Goal: Task Accomplishment & Management: Complete application form

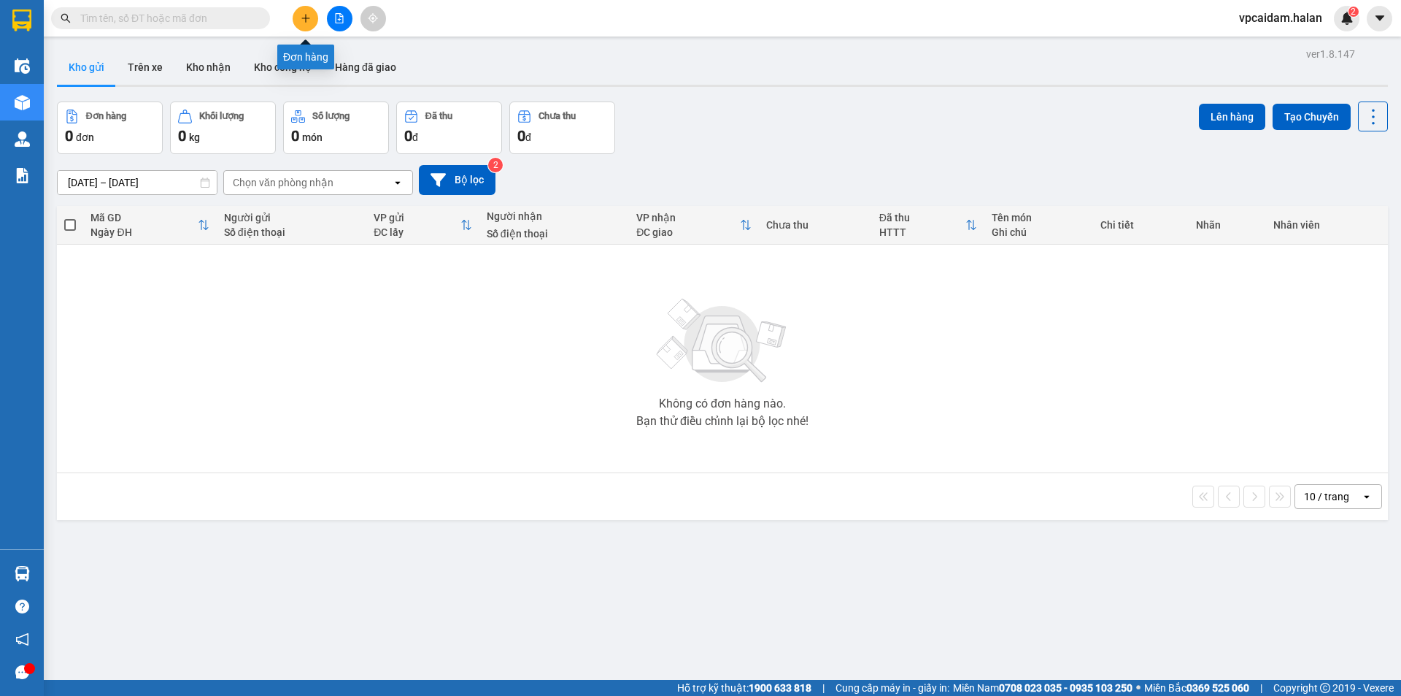
click at [312, 18] on button at bounding box center [306, 19] width 26 height 26
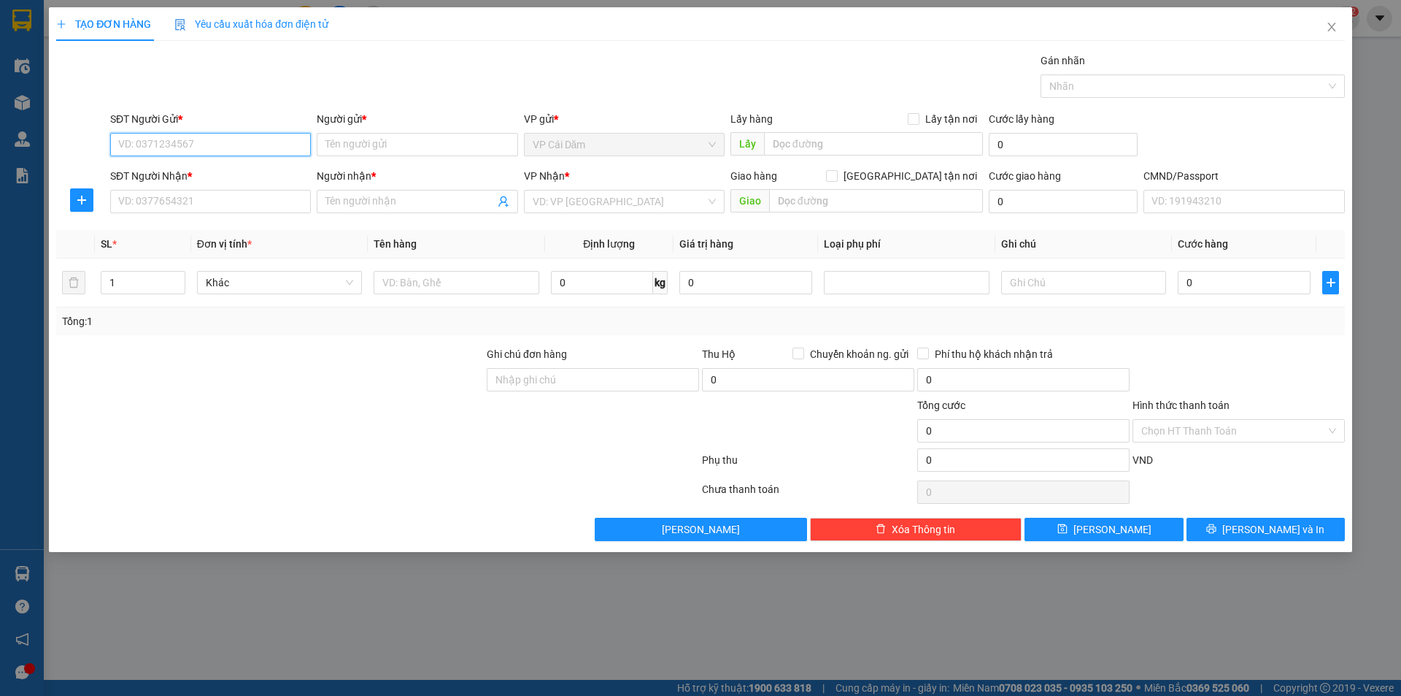
click at [189, 145] on input "SĐT Người Gửi *" at bounding box center [210, 144] width 201 height 23
type input "0367890246"
click at [351, 150] on input "Người gửi *" at bounding box center [417, 144] width 201 height 23
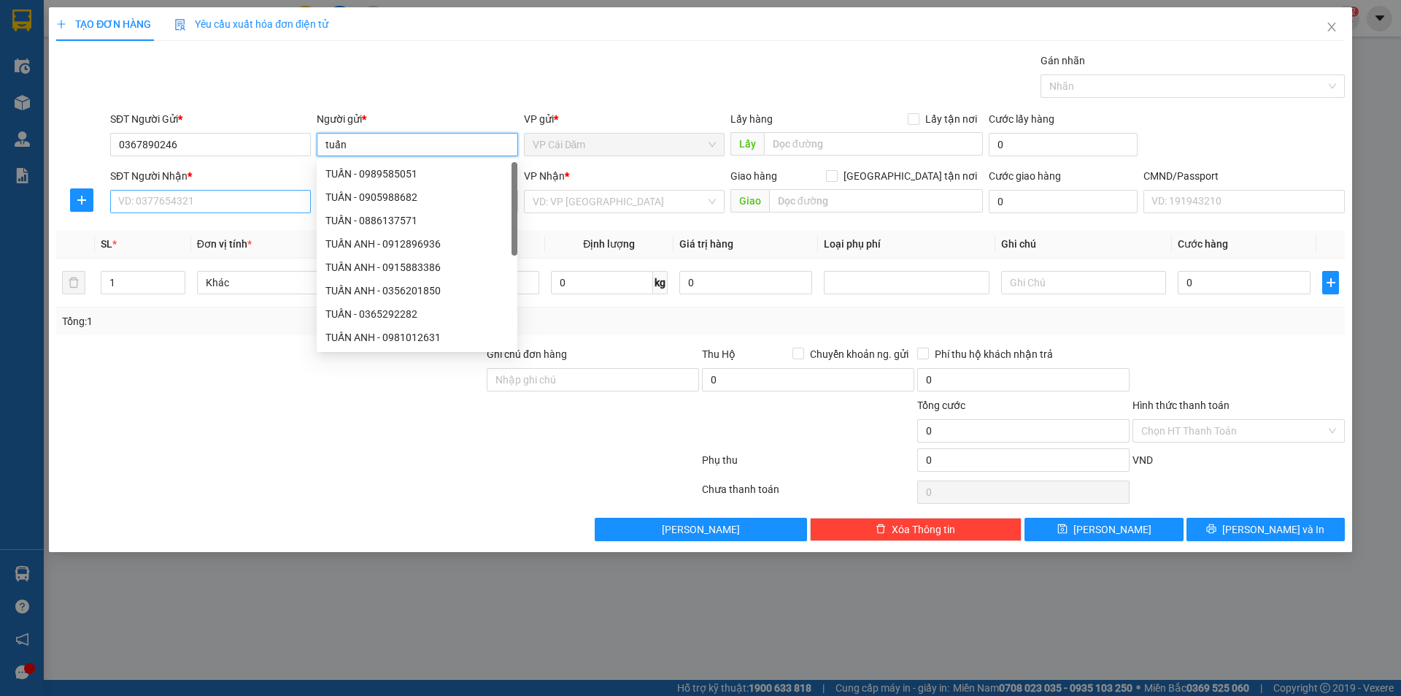
type input "tuấn"
click at [169, 207] on input "SĐT Người Nhận *" at bounding box center [210, 201] width 201 height 23
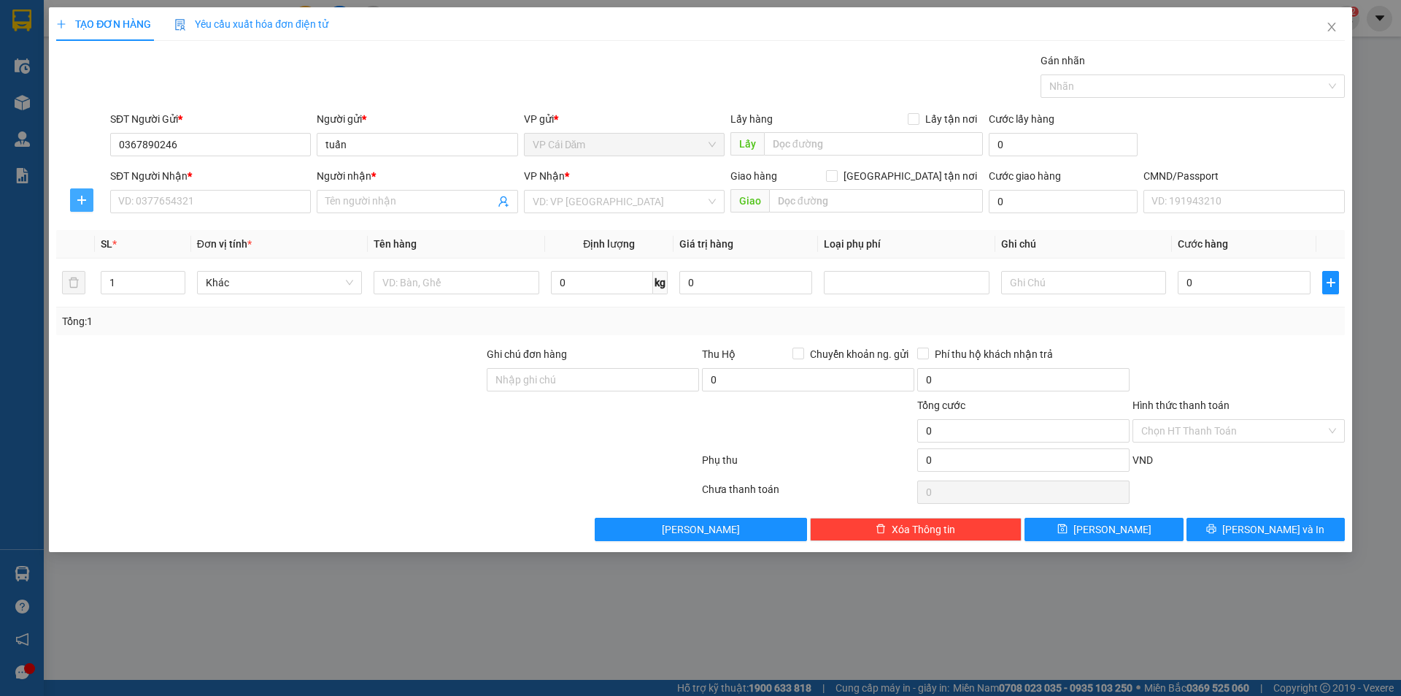
click at [87, 204] on icon "plus" at bounding box center [82, 200] width 12 height 12
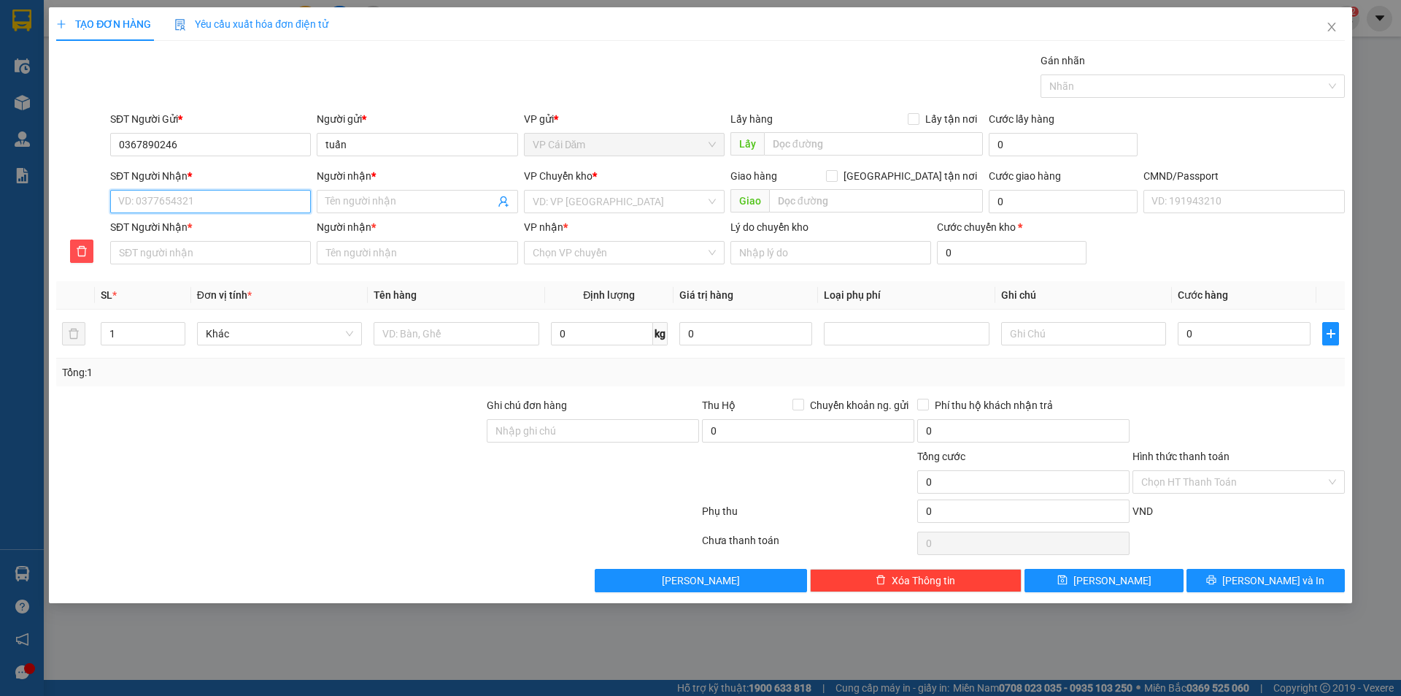
click at [171, 202] on input "SĐT Người Nhận *" at bounding box center [210, 201] width 201 height 23
click at [909, 183] on label "[GEOGRAPHIC_DATA] tận nơi" at bounding box center [904, 176] width 157 height 16
click at [836, 180] on input "[GEOGRAPHIC_DATA] tận nơi" at bounding box center [831, 175] width 10 height 10
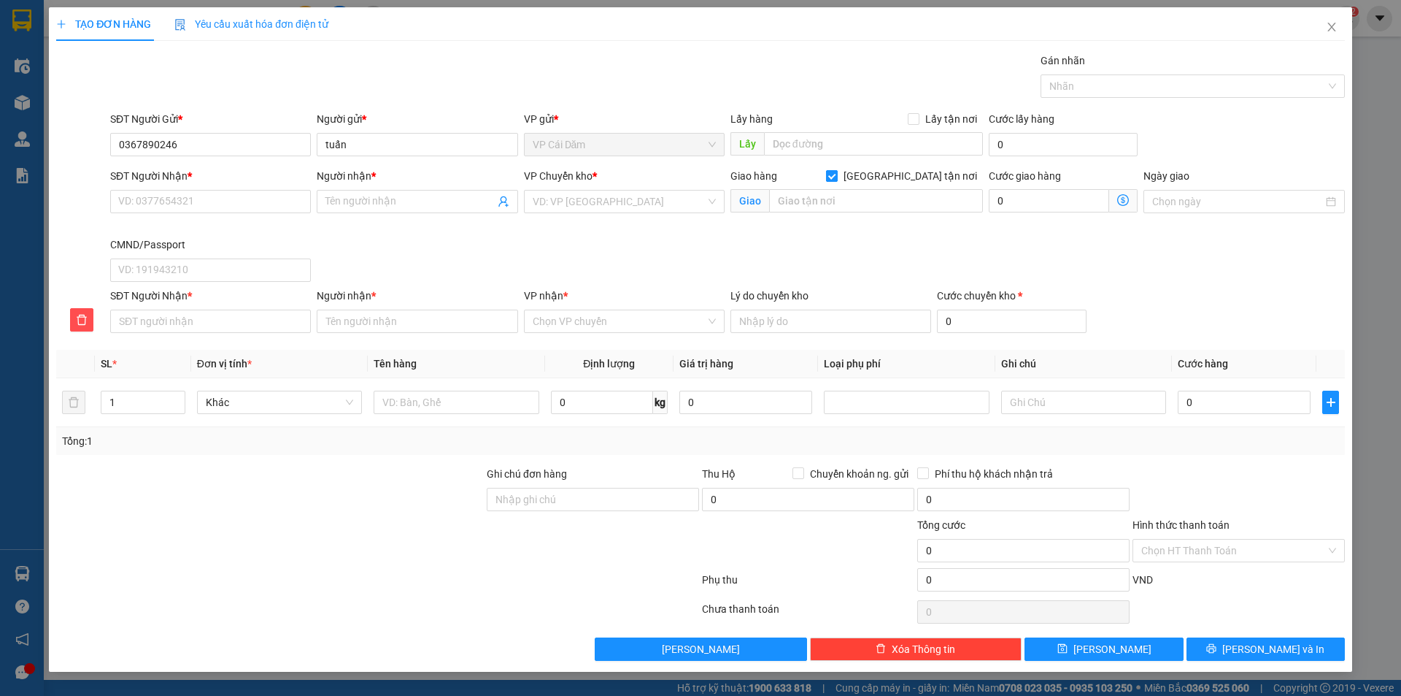
click at [836, 177] on input "[GEOGRAPHIC_DATA] tận nơi" at bounding box center [831, 175] width 10 height 10
checkbox input "false"
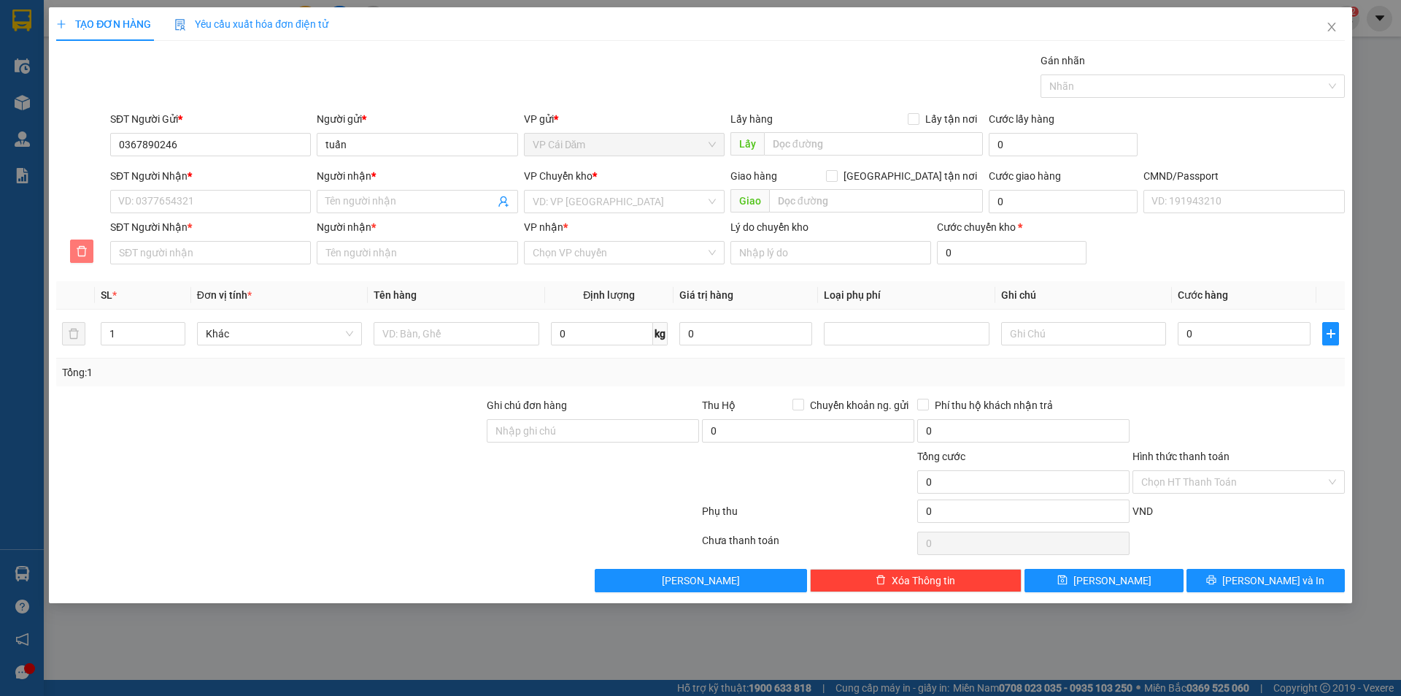
click at [74, 252] on span "delete" at bounding box center [82, 251] width 22 height 12
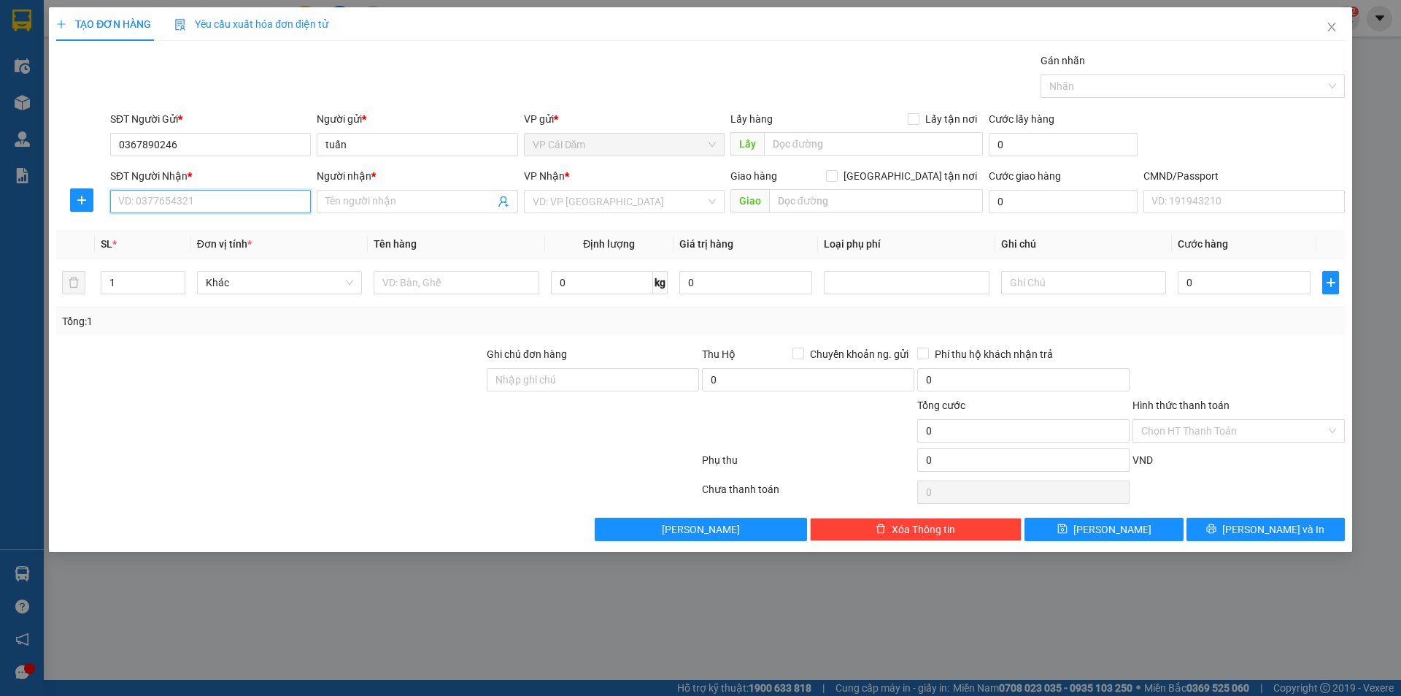
click at [166, 201] on input "SĐT Người Nhận *" at bounding box center [210, 201] width 201 height 23
type input "0922566588"
click at [390, 201] on input "Người nhận *" at bounding box center [410, 201] width 169 height 16
type input "khách"
click at [616, 203] on input "search" at bounding box center [619, 201] width 173 height 22
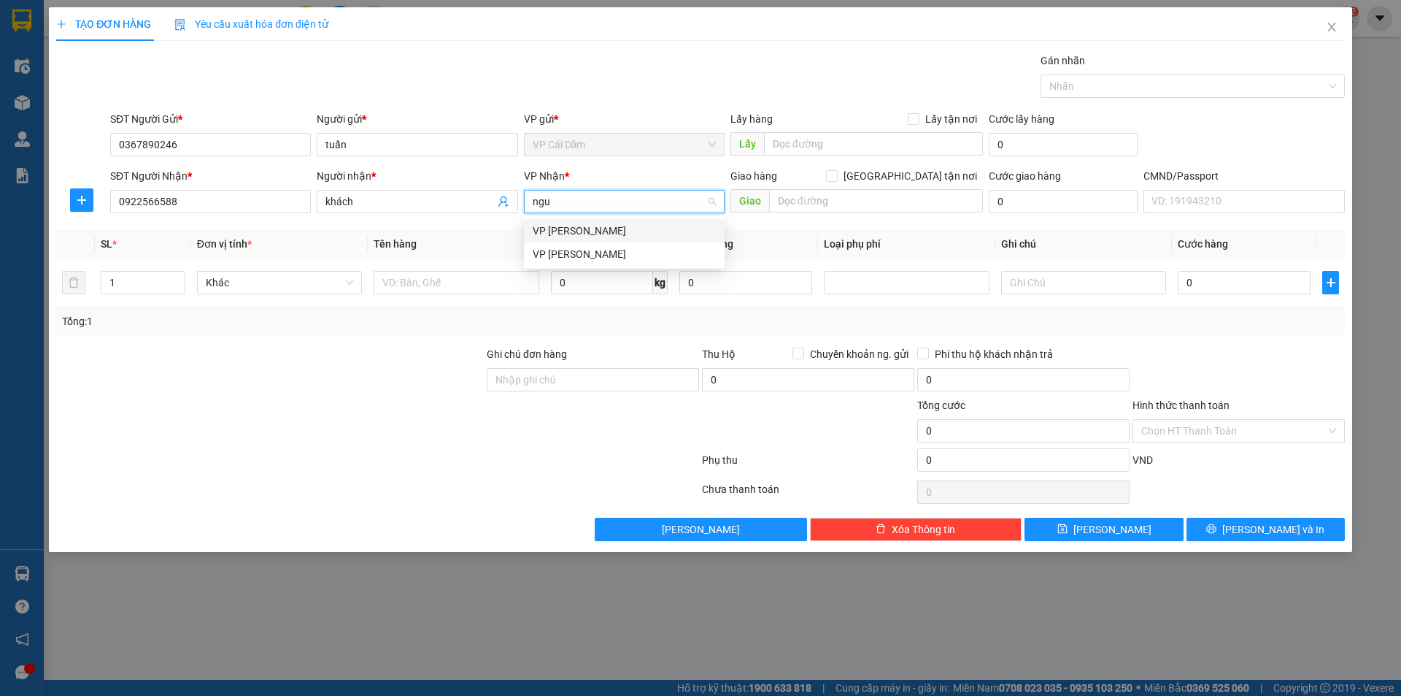
type input "nguy"
click at [614, 230] on div "VP [PERSON_NAME]" at bounding box center [624, 231] width 183 height 16
click at [807, 193] on input "text" at bounding box center [876, 200] width 214 height 23
click at [836, 172] on input "[GEOGRAPHIC_DATA] tận nơi" at bounding box center [831, 175] width 10 height 10
checkbox input "true"
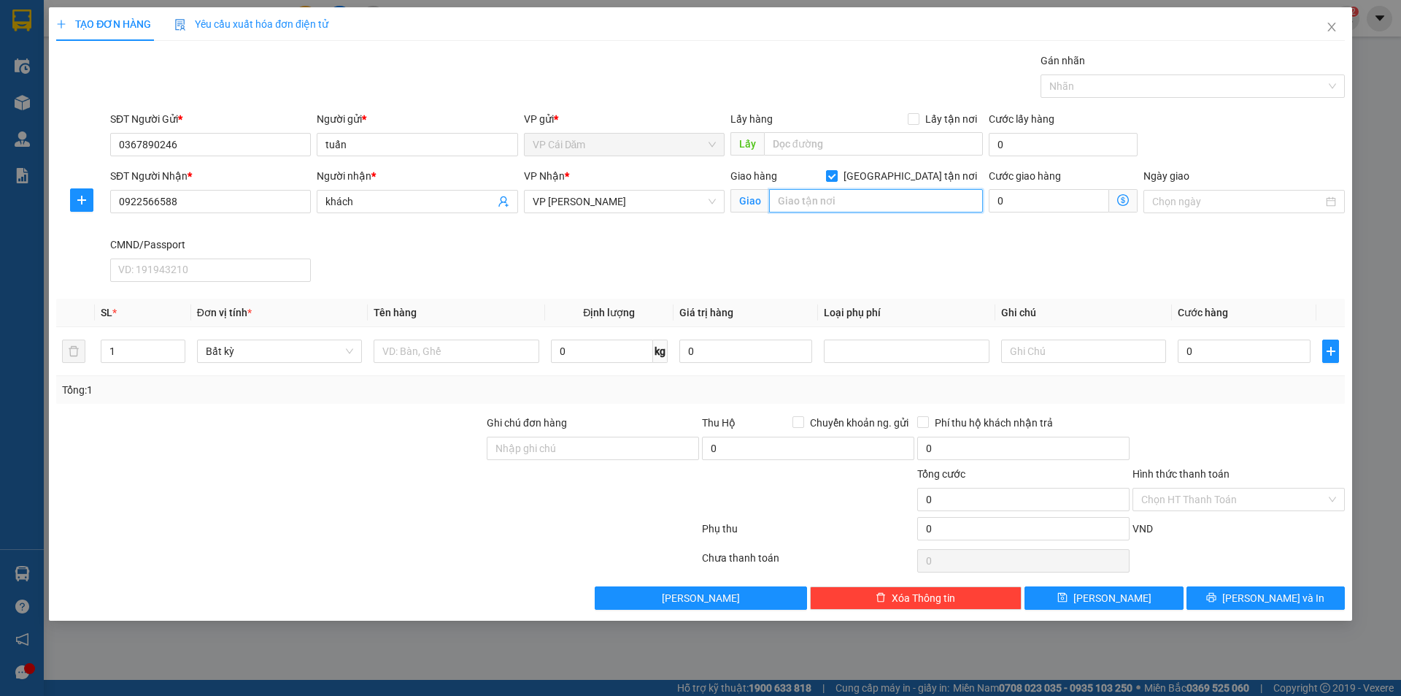
click at [879, 202] on input "text" at bounding box center [876, 200] width 214 height 23
paste input "619 P. [PERSON_NAME], [PERSON_NAME], [GEOGRAPHIC_DATA], [GEOGRAPHIC_DATA], [GEO…"
type input "619 P. [PERSON_NAME], [PERSON_NAME], [GEOGRAPHIC_DATA], [GEOGRAPHIC_DATA], [GEO…"
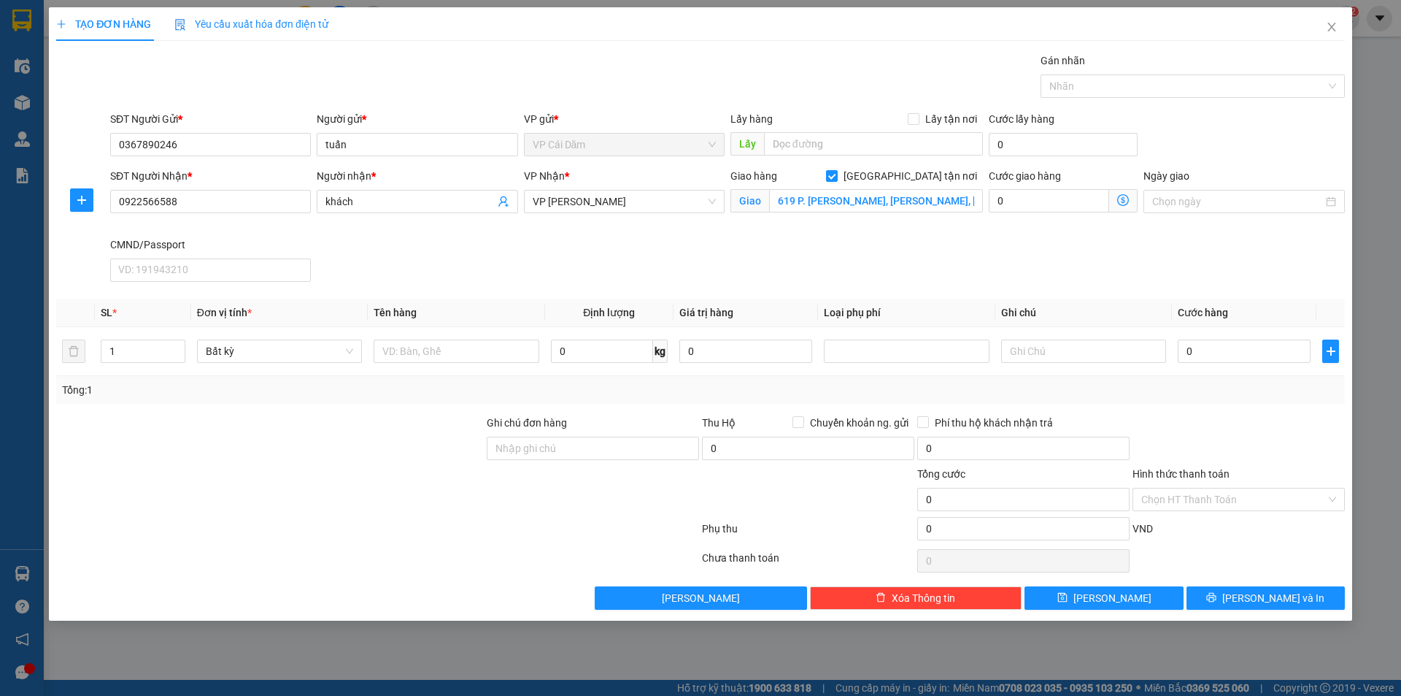
click at [1122, 201] on icon "dollar-circle" at bounding box center [1123, 200] width 12 height 12
click at [411, 353] on input "text" at bounding box center [456, 350] width 165 height 23
click at [458, 344] on input "text" at bounding box center [456, 350] width 165 height 23
type input "hộp đỏ đựng linh kiện"
click at [578, 345] on input "0" at bounding box center [602, 350] width 102 height 23
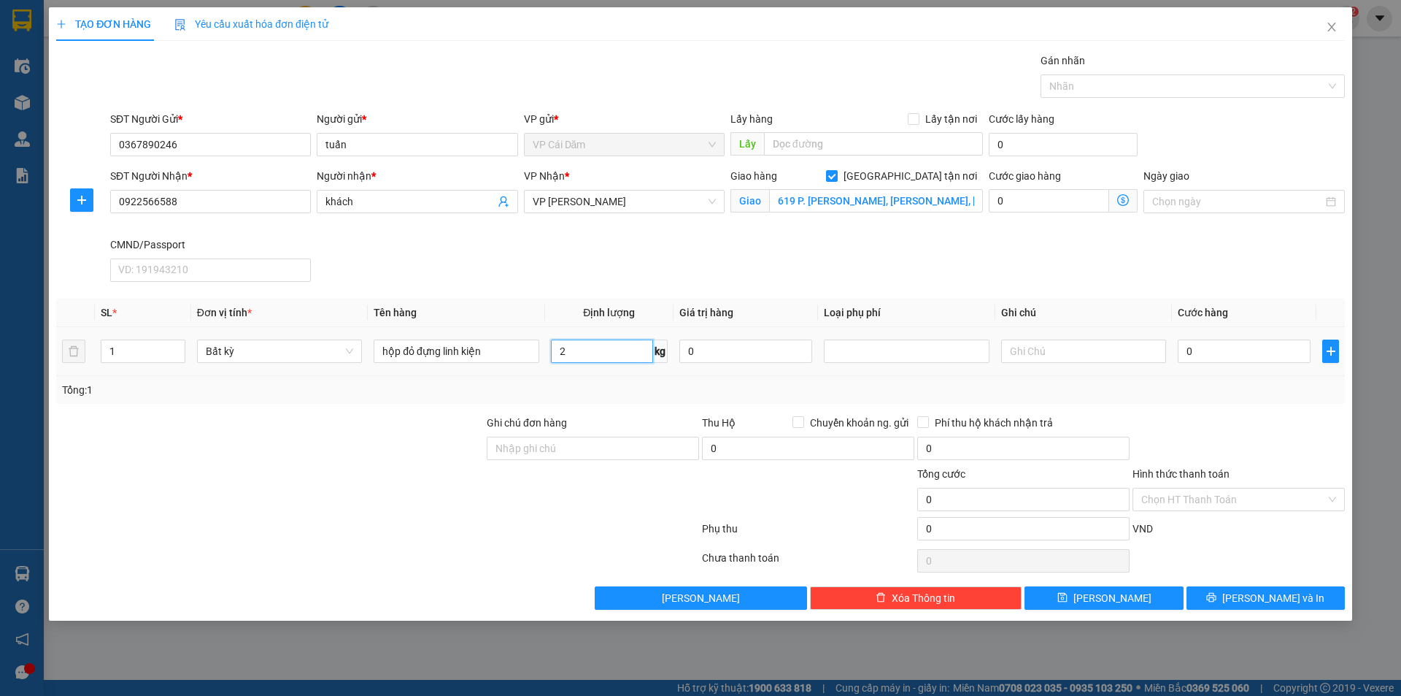
type input "2"
click at [804, 391] on div "Tổng: 1" at bounding box center [700, 390] width 1277 height 16
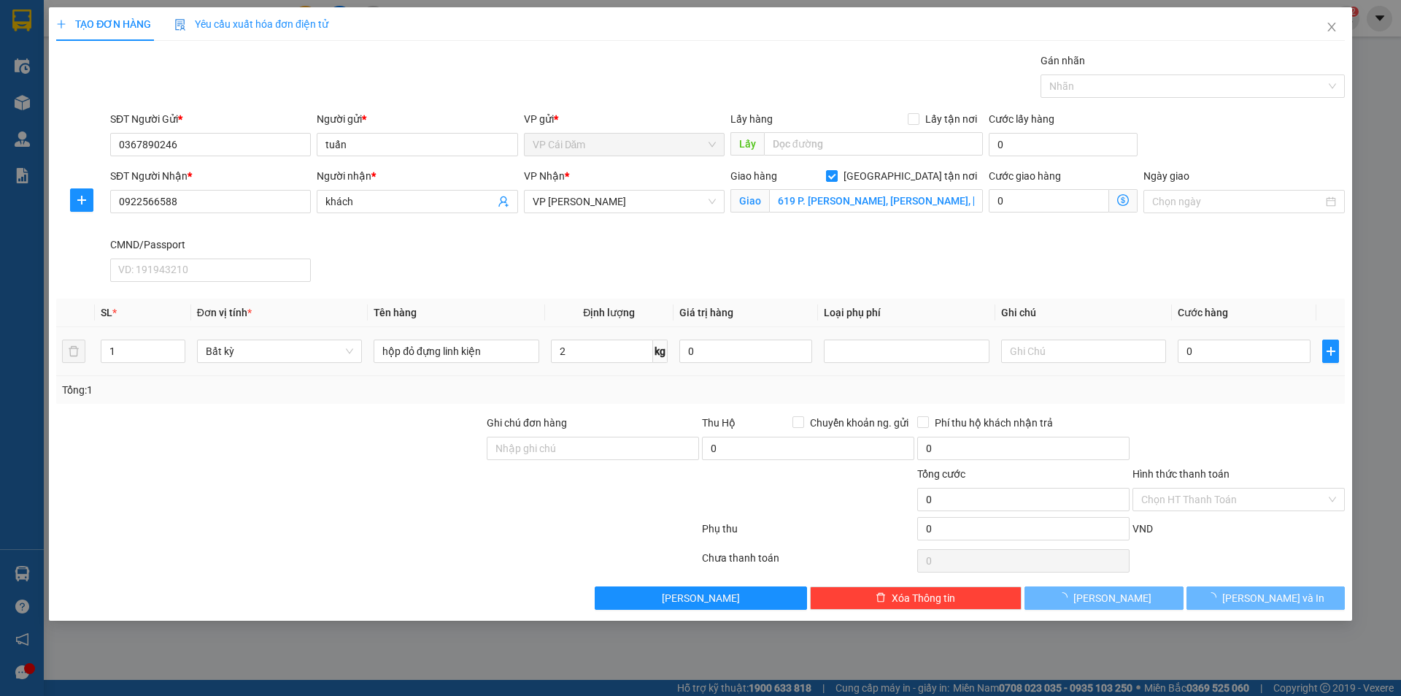
type input "50.000"
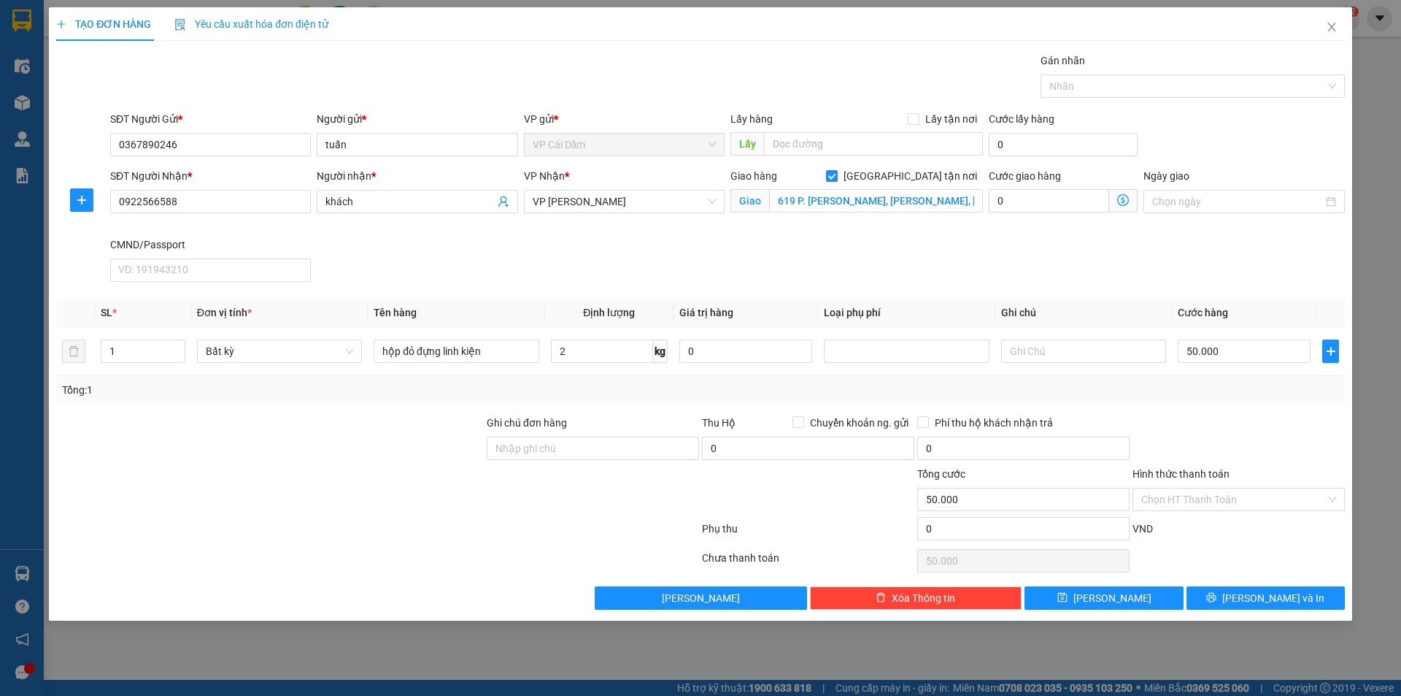
click at [879, 387] on div "Tổng: 1" at bounding box center [700, 390] width 1277 height 16
click at [1023, 206] on input "0" at bounding box center [1049, 200] width 120 height 23
type input "0"
click at [84, 197] on icon "plus" at bounding box center [82, 200] width 12 height 12
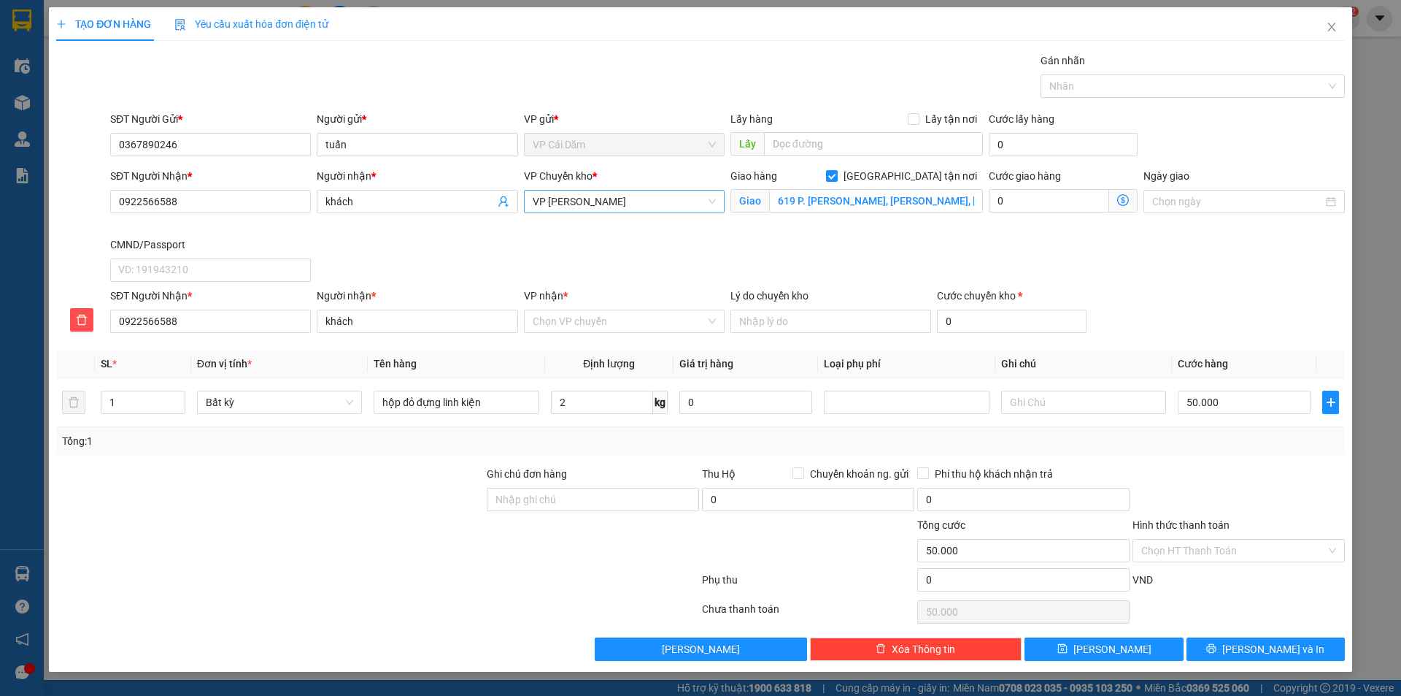
drag, startPoint x: 644, startPoint y: 209, endPoint x: 629, endPoint y: 212, distance: 14.9
click at [644, 209] on span "VP [PERSON_NAME]" at bounding box center [624, 201] width 183 height 22
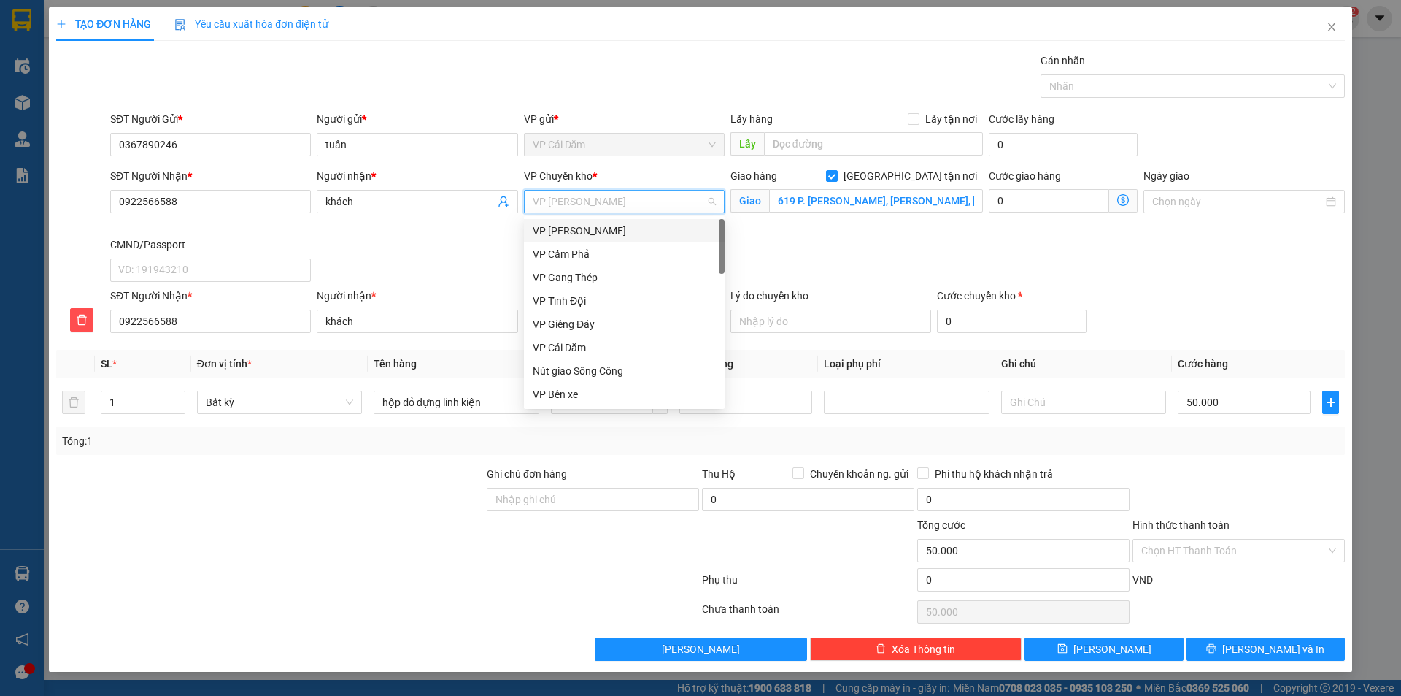
click at [593, 228] on div "VP [PERSON_NAME]" at bounding box center [624, 231] width 183 height 16
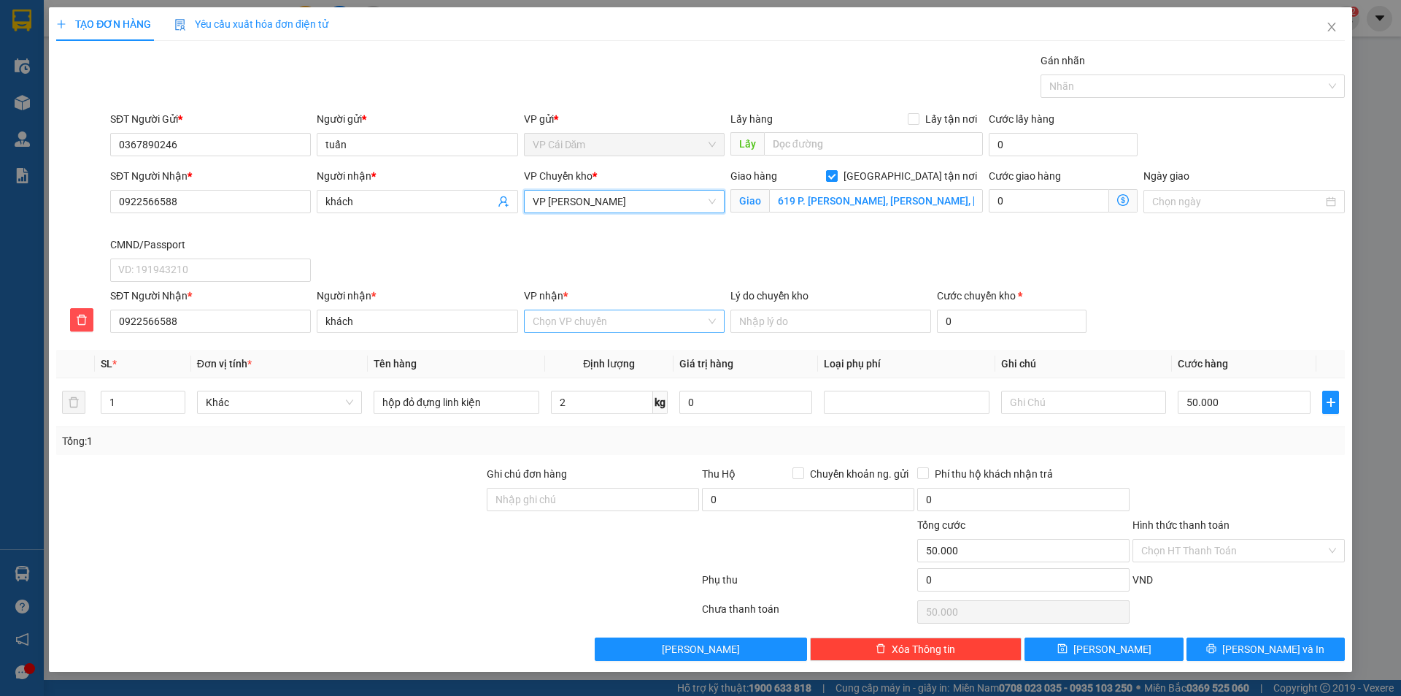
click at [643, 314] on input "VP nhận *" at bounding box center [619, 321] width 173 height 22
type input "nguy"
click at [596, 352] on div "VP [PERSON_NAME]" at bounding box center [624, 350] width 183 height 16
click at [1271, 556] on input "Hình thức thanh toán" at bounding box center [1233, 550] width 185 height 22
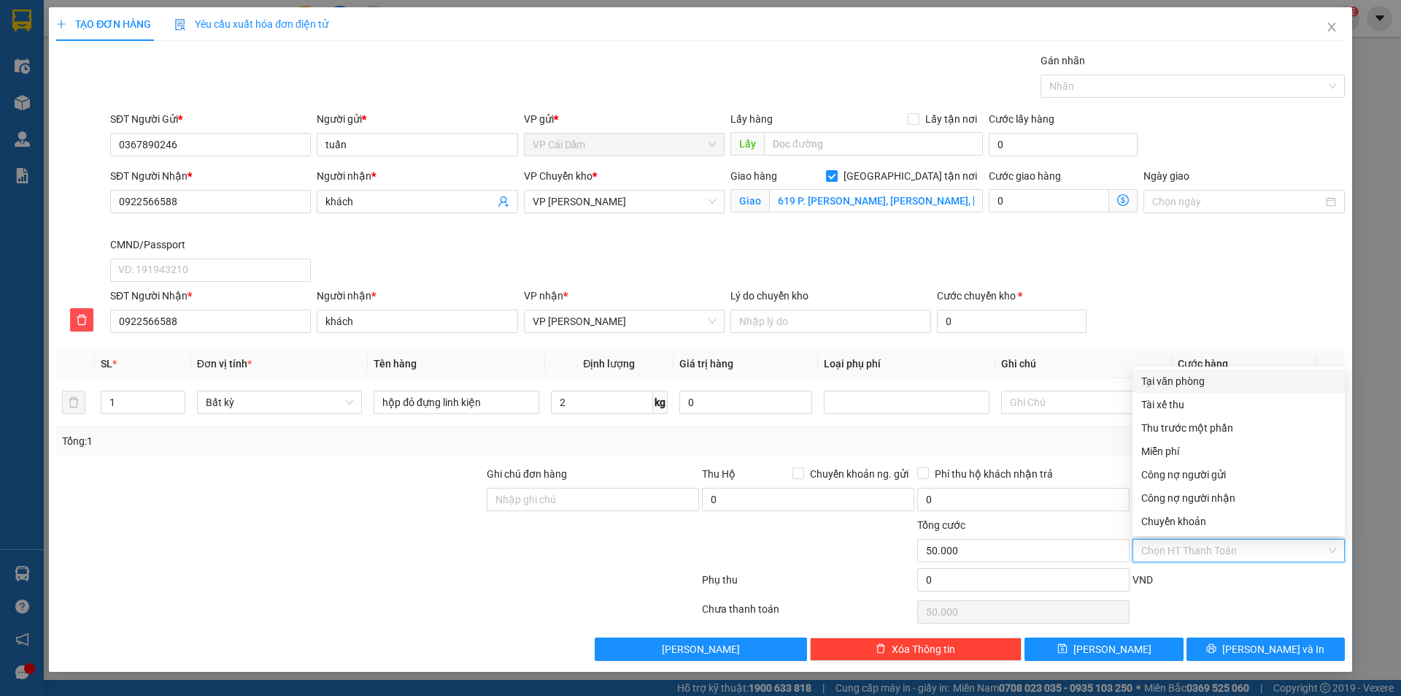
click at [1193, 378] on div "Tại văn phòng" at bounding box center [1238, 381] width 195 height 16
type input "0"
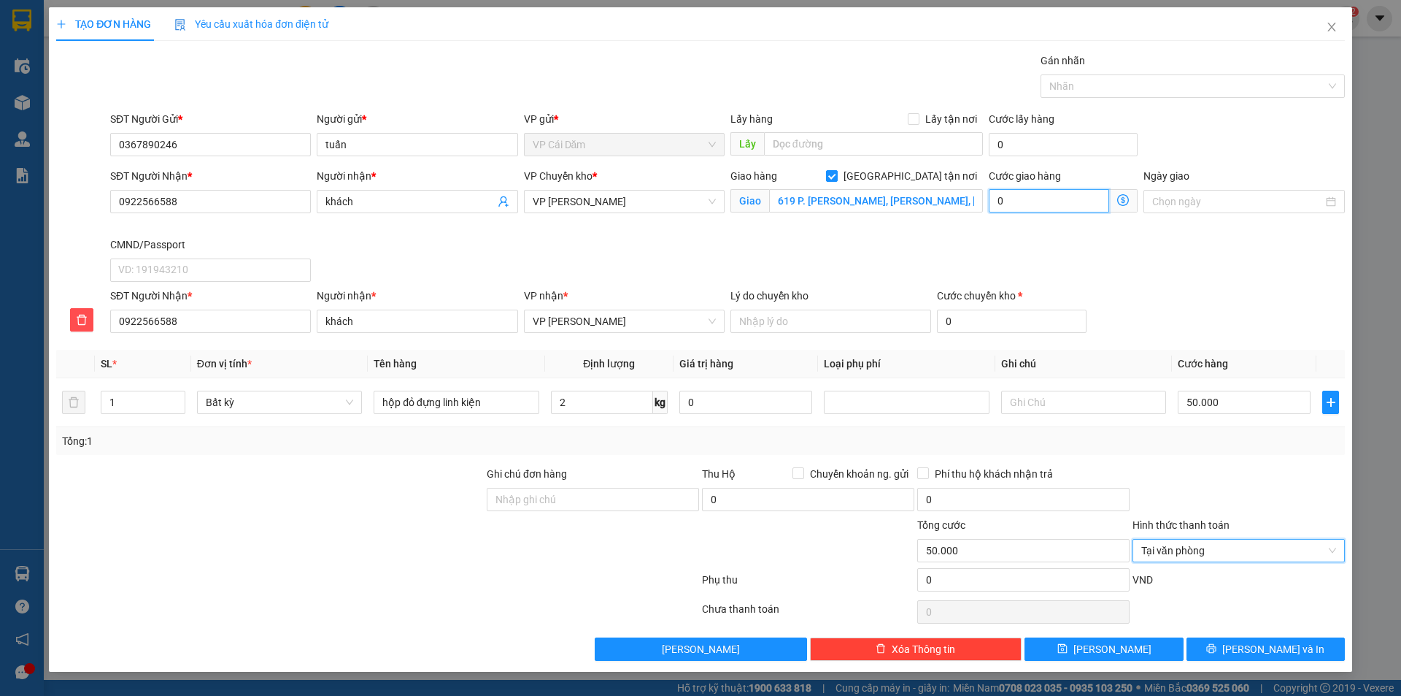
click at [1025, 205] on input "0" at bounding box center [1049, 200] width 120 height 23
type input "0"
type input "50.004"
type input "4"
type input "50.040"
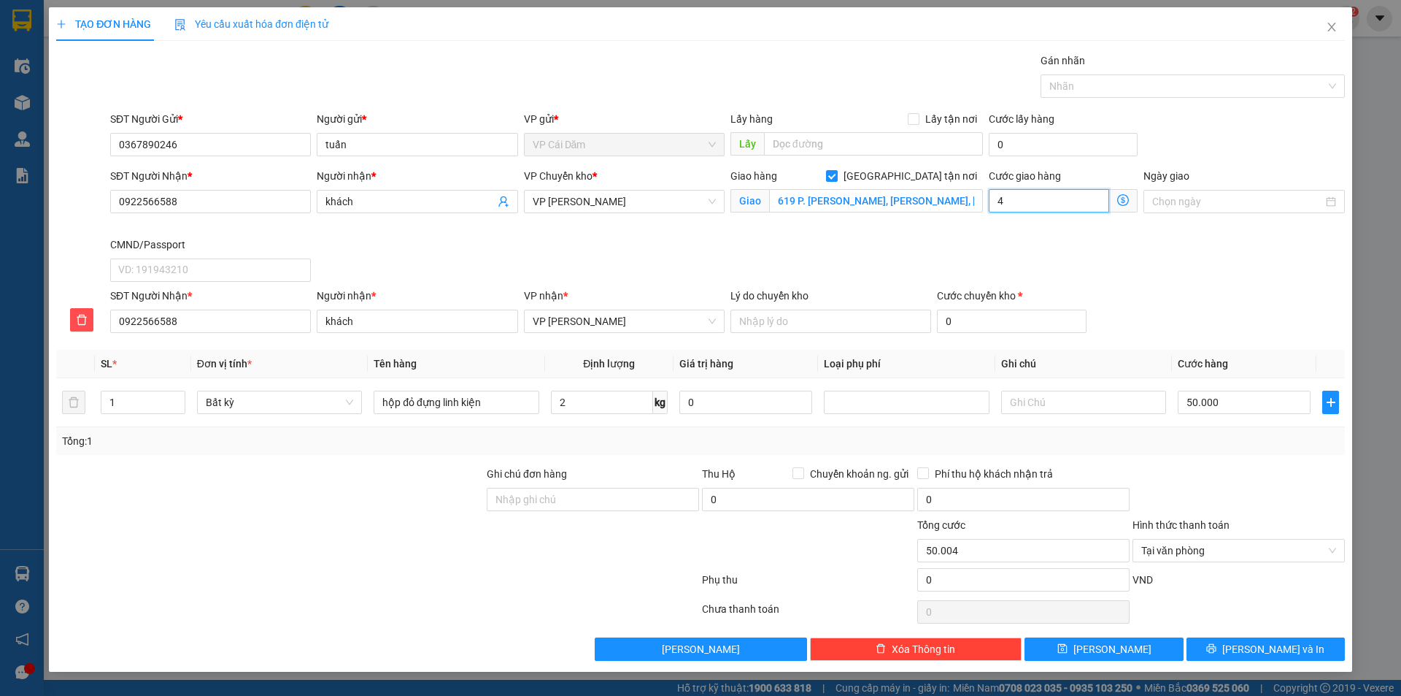
type input "40"
type input "50.400"
type input "400"
type input "54.000"
type input "4.000"
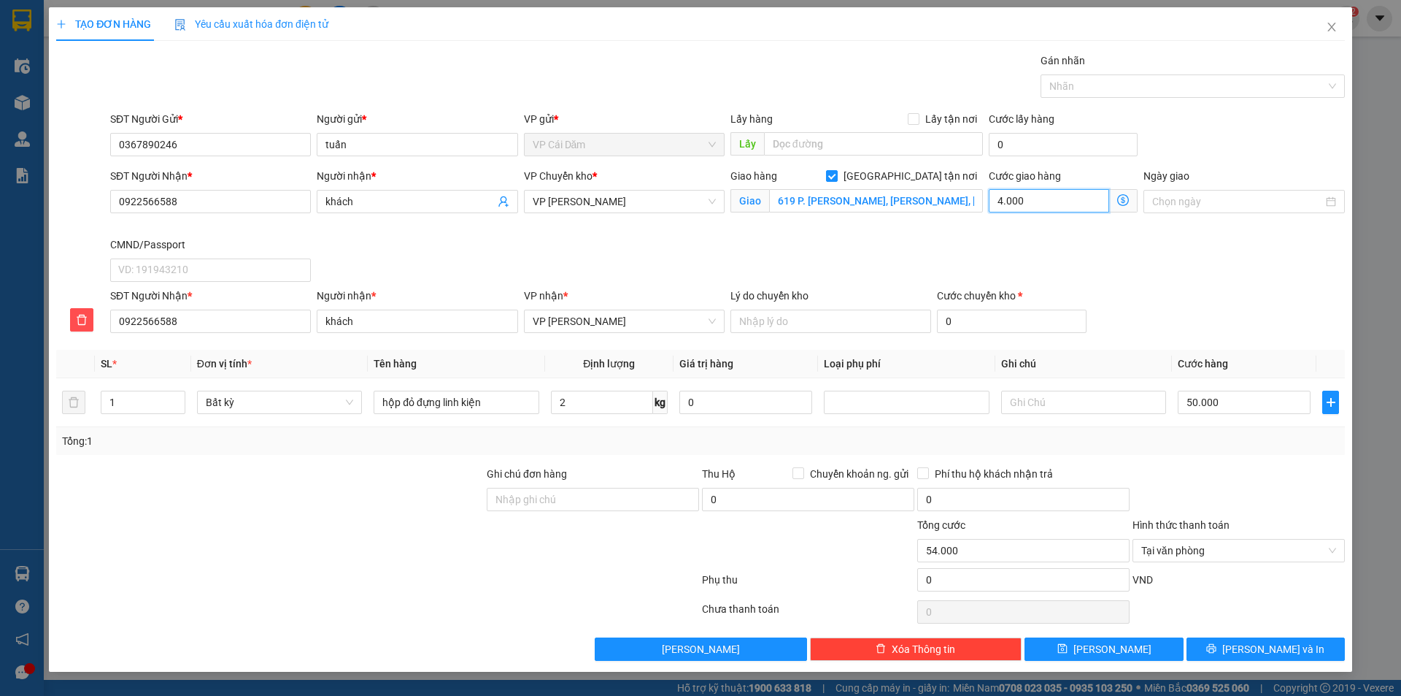
type input "90.000"
type input "40.000"
click at [1282, 652] on span "[PERSON_NAME] và In" at bounding box center [1273, 649] width 102 height 16
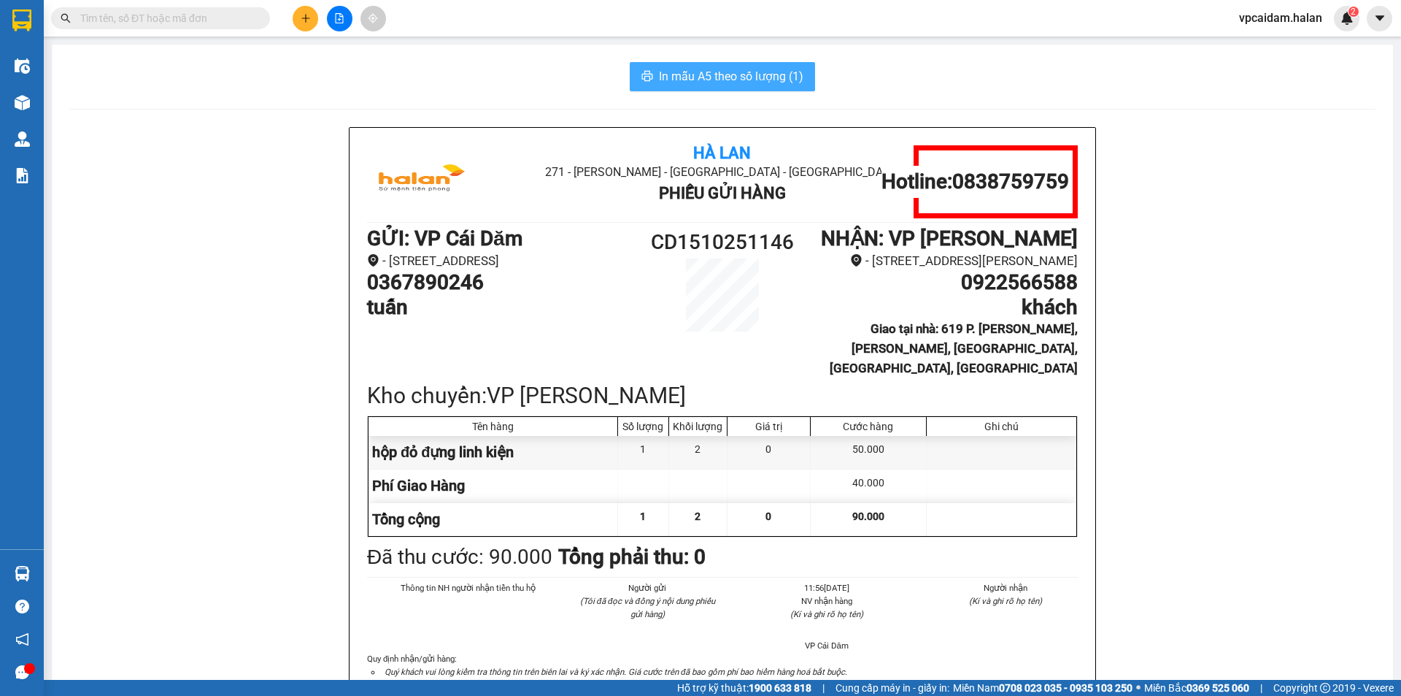
click at [692, 74] on span "In mẫu A5 theo số lượng (1)" at bounding box center [731, 76] width 145 height 18
click at [731, 80] on span "In mẫu A5 theo số lượng (1)" at bounding box center [731, 76] width 145 height 18
drag, startPoint x: 693, startPoint y: 84, endPoint x: 694, endPoint y: 76, distance: 8.2
click at [694, 79] on span "In mẫu A5 theo số lượng (1)" at bounding box center [731, 76] width 145 height 18
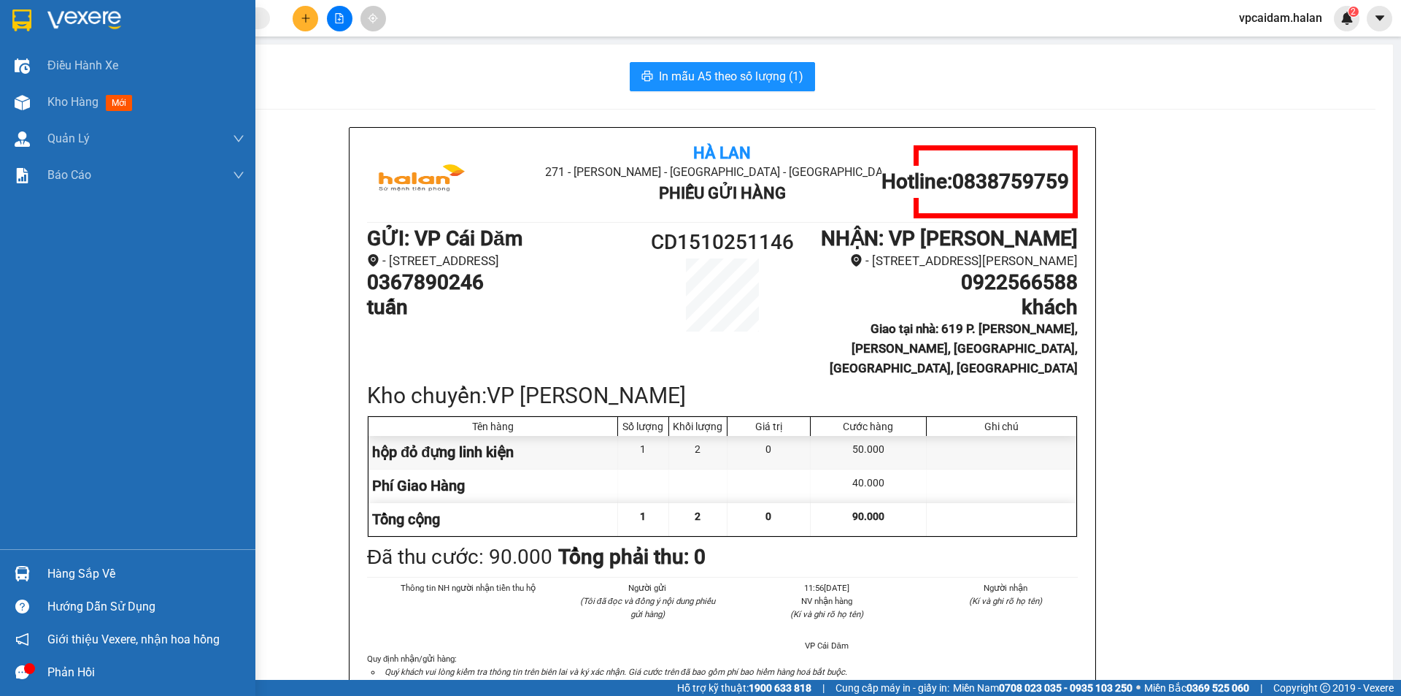
click at [74, 566] on div "Hàng sắp về" at bounding box center [145, 574] width 197 height 22
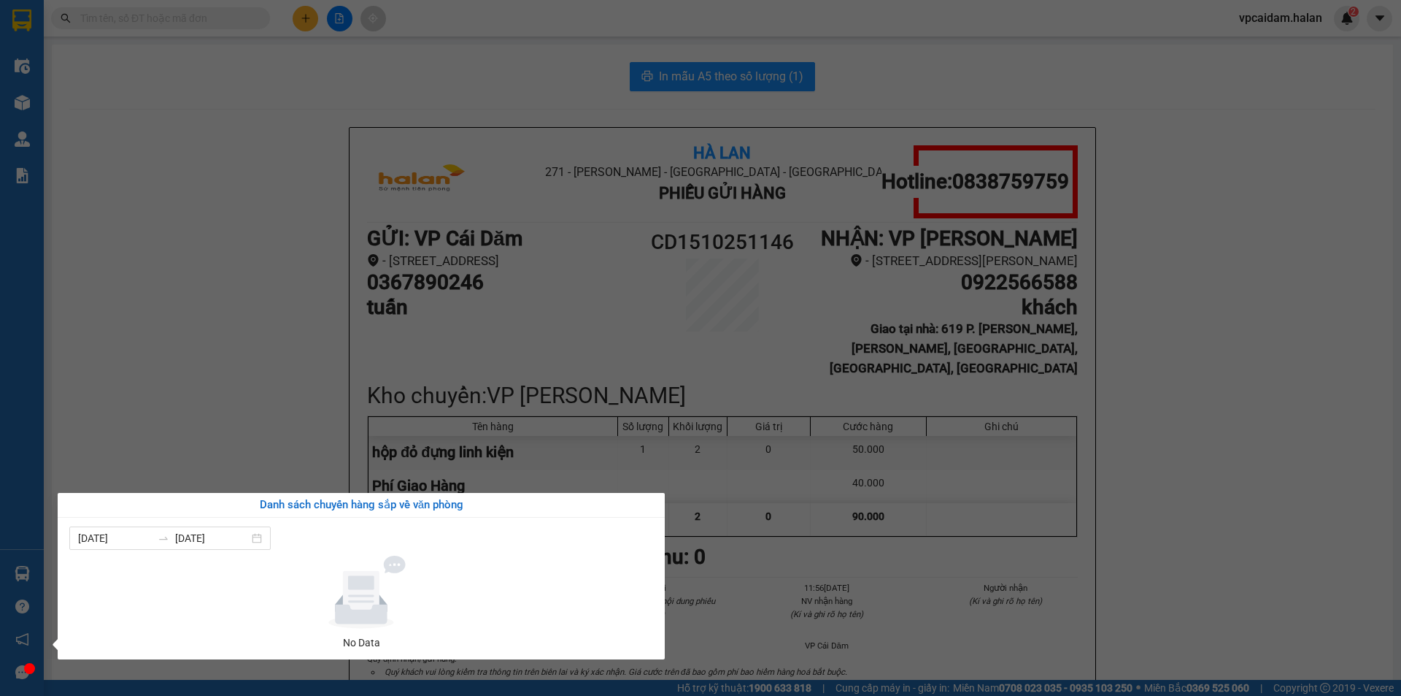
click at [215, 411] on section "Kết quả tìm kiếm ( 0 ) Bộ lọc No Data vpcaidam.halan 2 Điều hành xe Kho hàng mớ…" at bounding box center [700, 348] width 1401 height 696
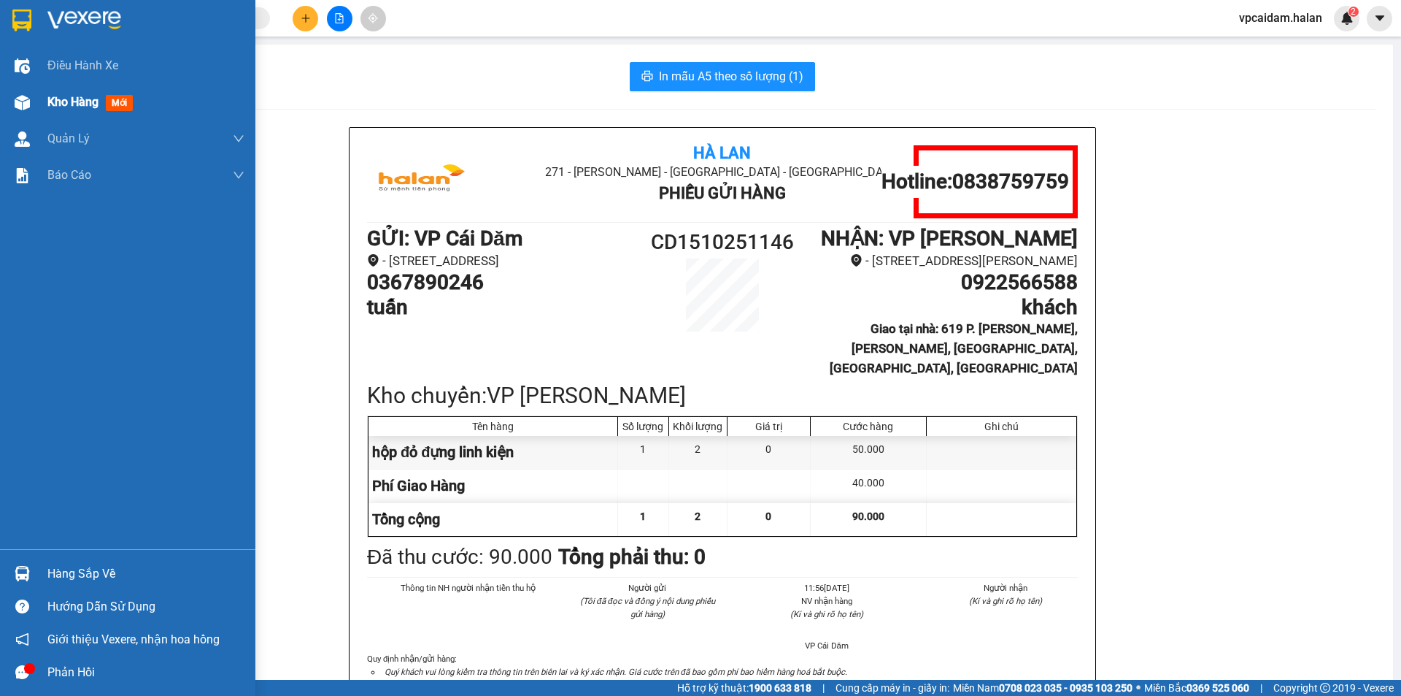
click at [58, 109] on span "Kho hàng" at bounding box center [72, 102] width 51 height 14
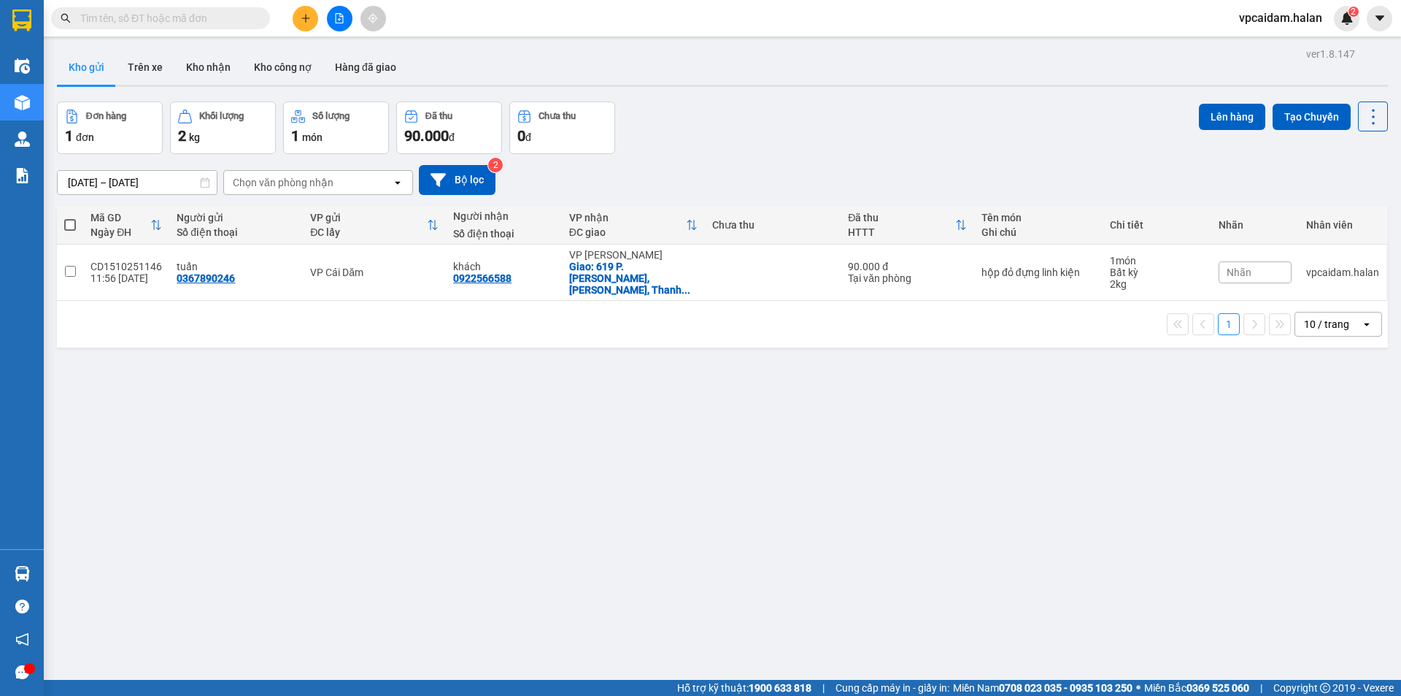
click at [73, 233] on th at bounding box center [70, 225] width 26 height 39
click at [128, 68] on button "Trên xe" at bounding box center [145, 67] width 58 height 35
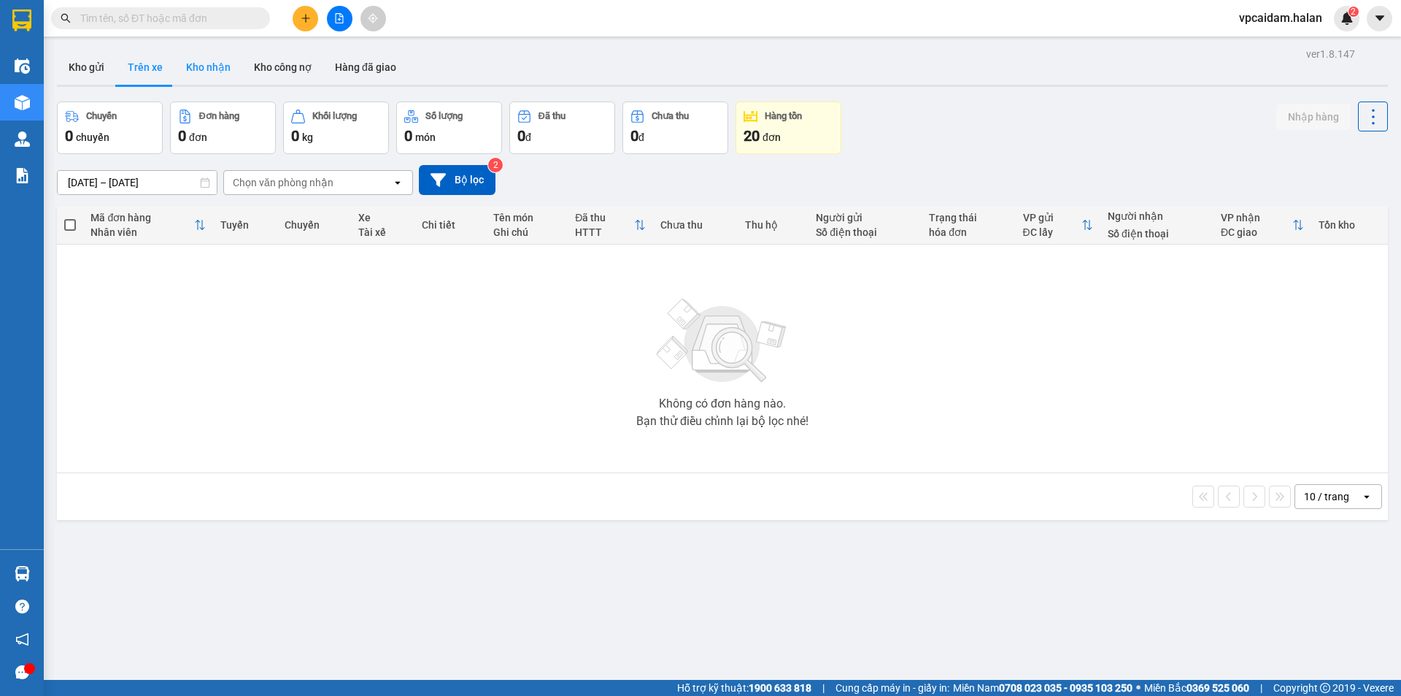
click at [207, 70] on button "Kho nhận" at bounding box center [208, 67] width 68 height 35
type input "[DATE] – [DATE]"
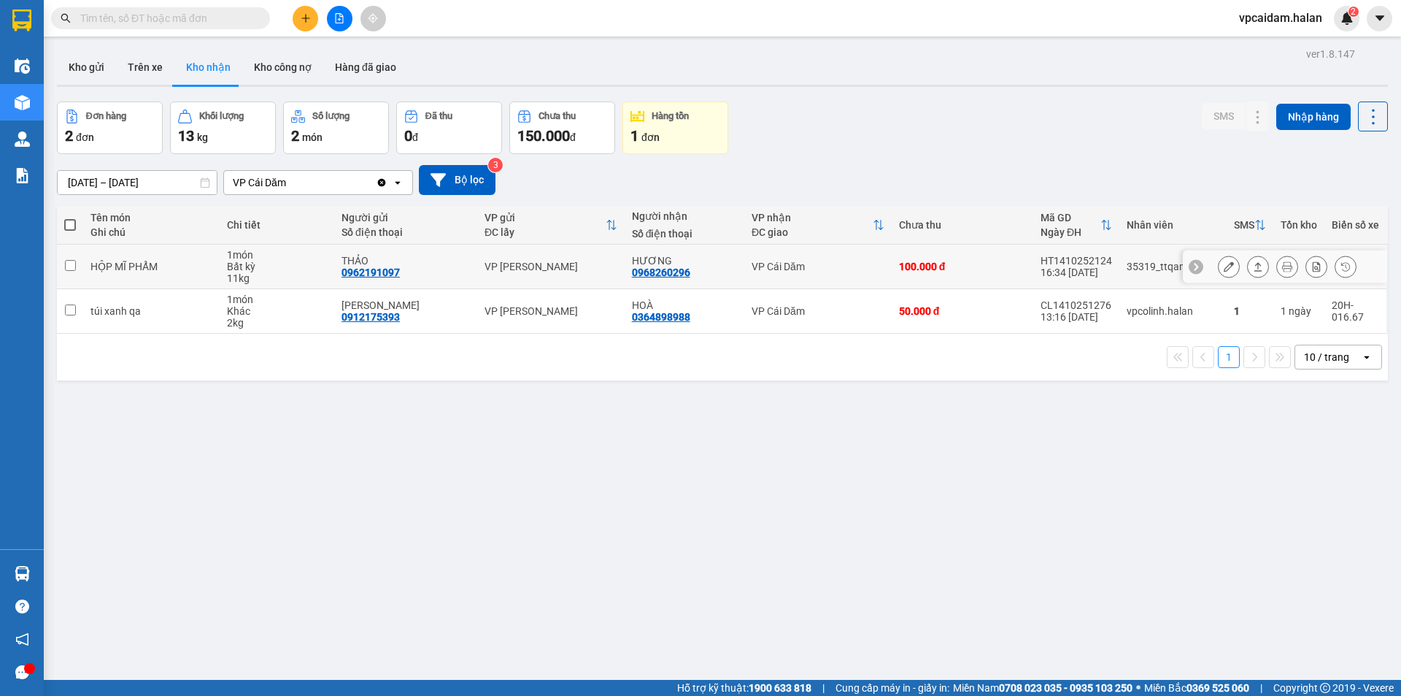
click at [69, 261] on input "checkbox" at bounding box center [70, 265] width 11 height 11
checkbox input "true"
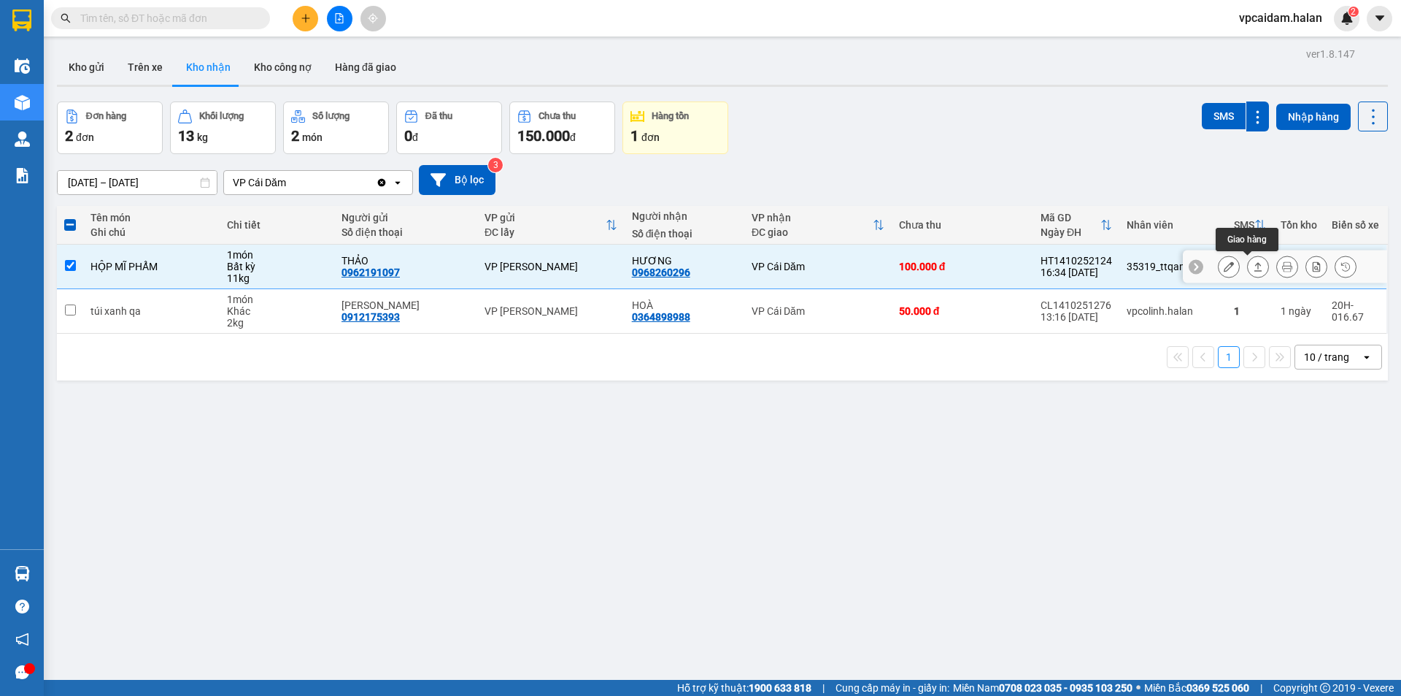
click at [1253, 266] on icon at bounding box center [1258, 266] width 10 height 10
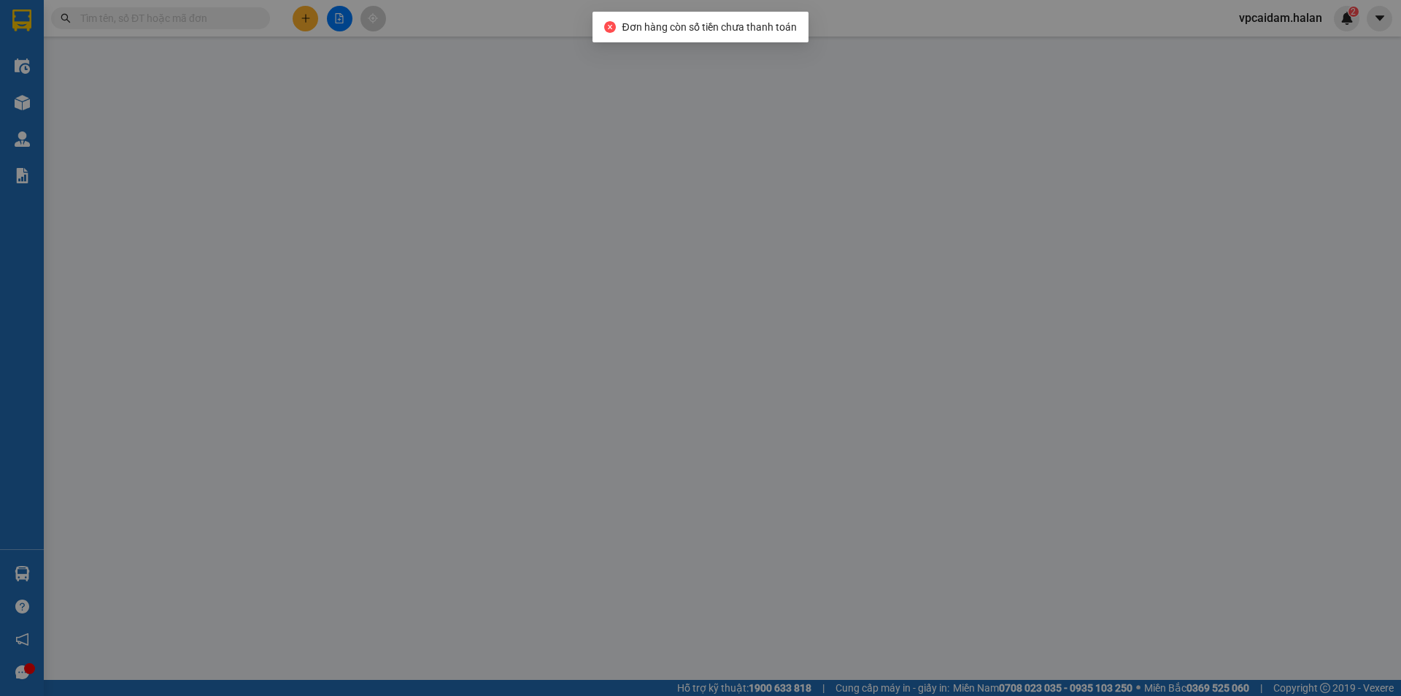
type input "0962191097"
type input "THẢO"
type input "0968260296"
type input "HƯƠNG"
type input "0"
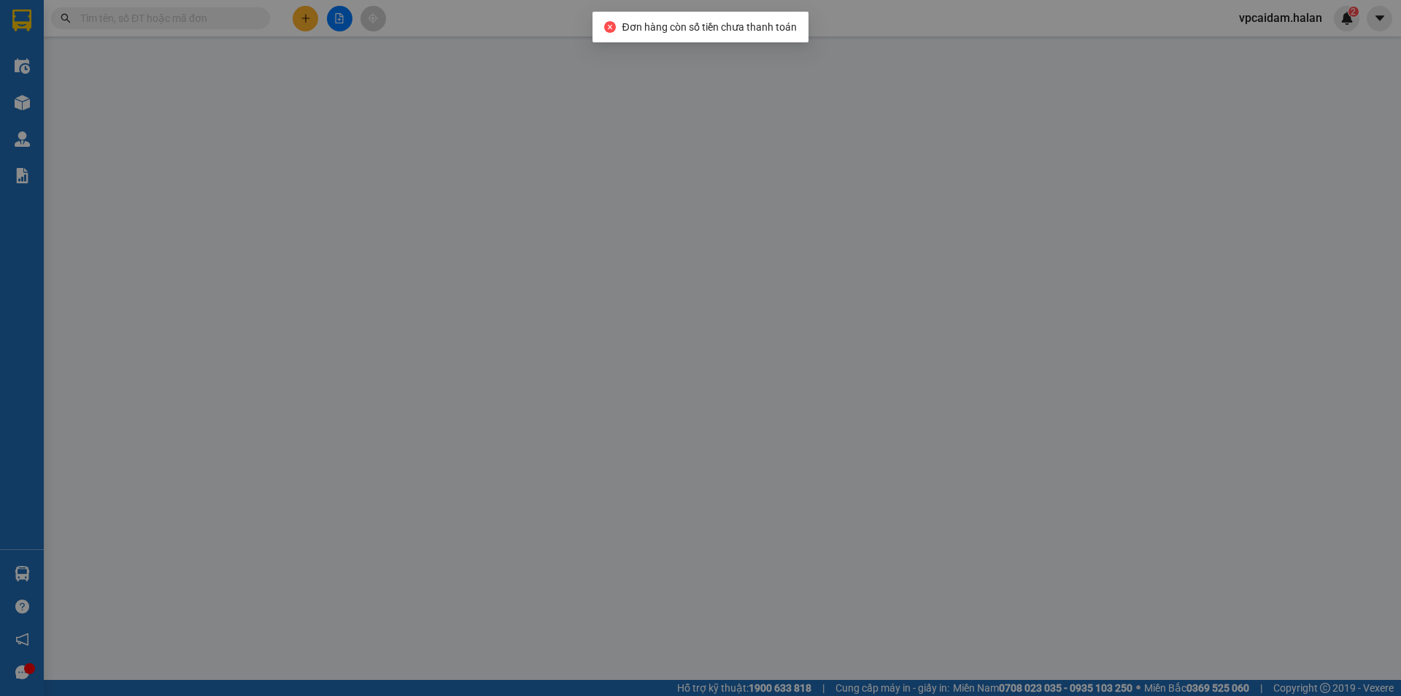
type input "100.000"
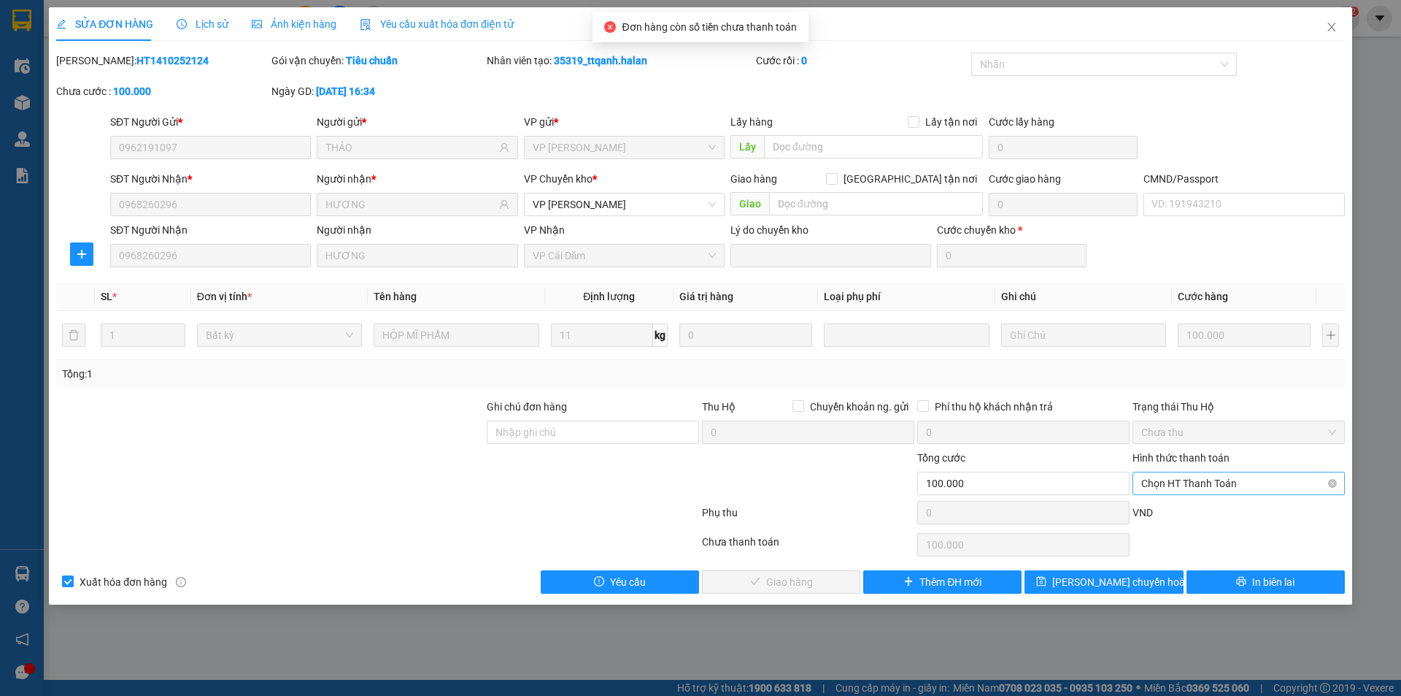
click at [1207, 482] on span "Chọn HT Thanh Toán" at bounding box center [1238, 483] width 195 height 22
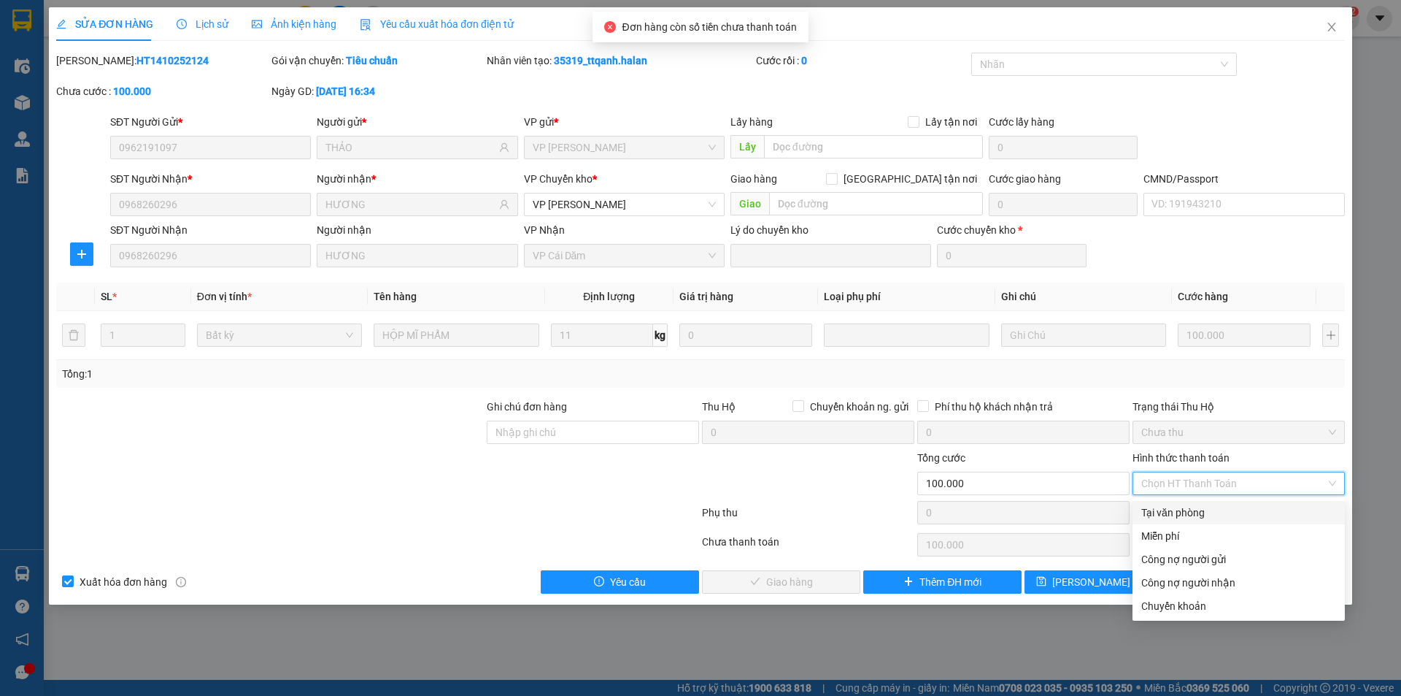
click at [1167, 506] on div "Tại văn phòng" at bounding box center [1238, 512] width 195 height 16
type input "0"
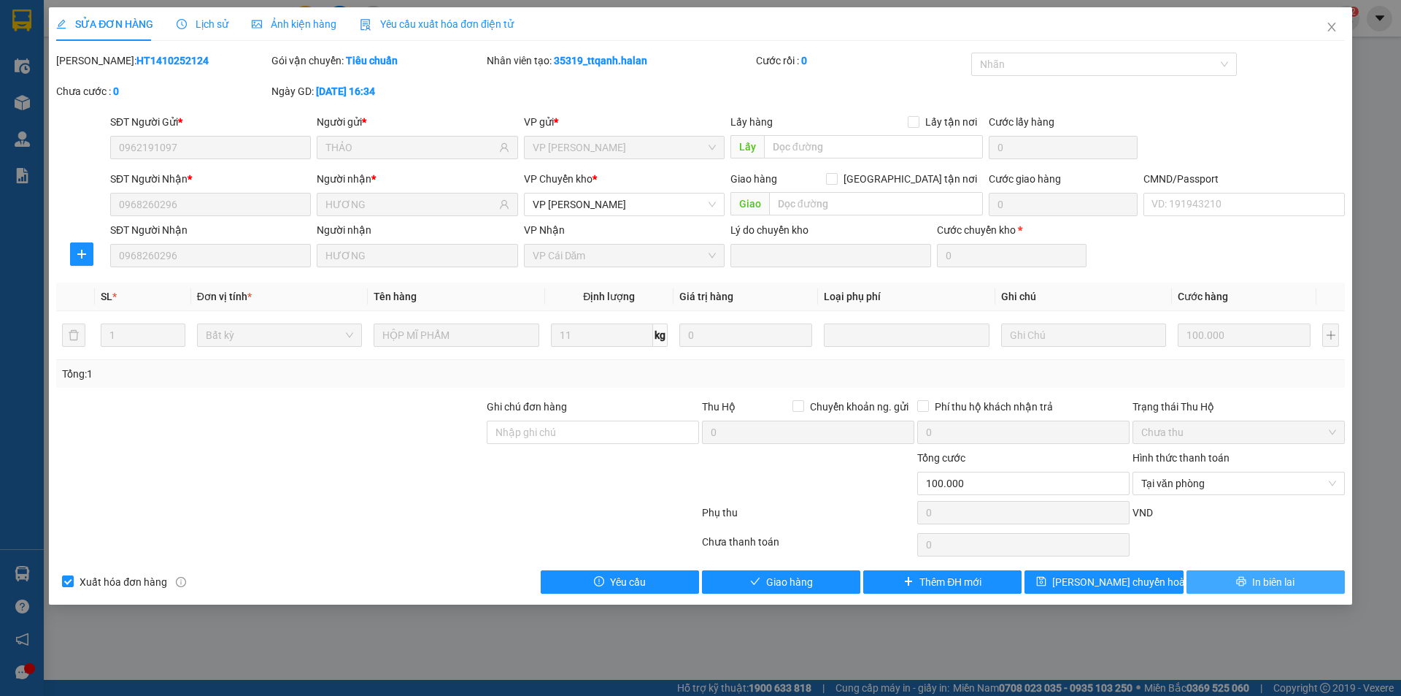
click at [1237, 582] on icon "printer" at bounding box center [1241, 581] width 9 height 9
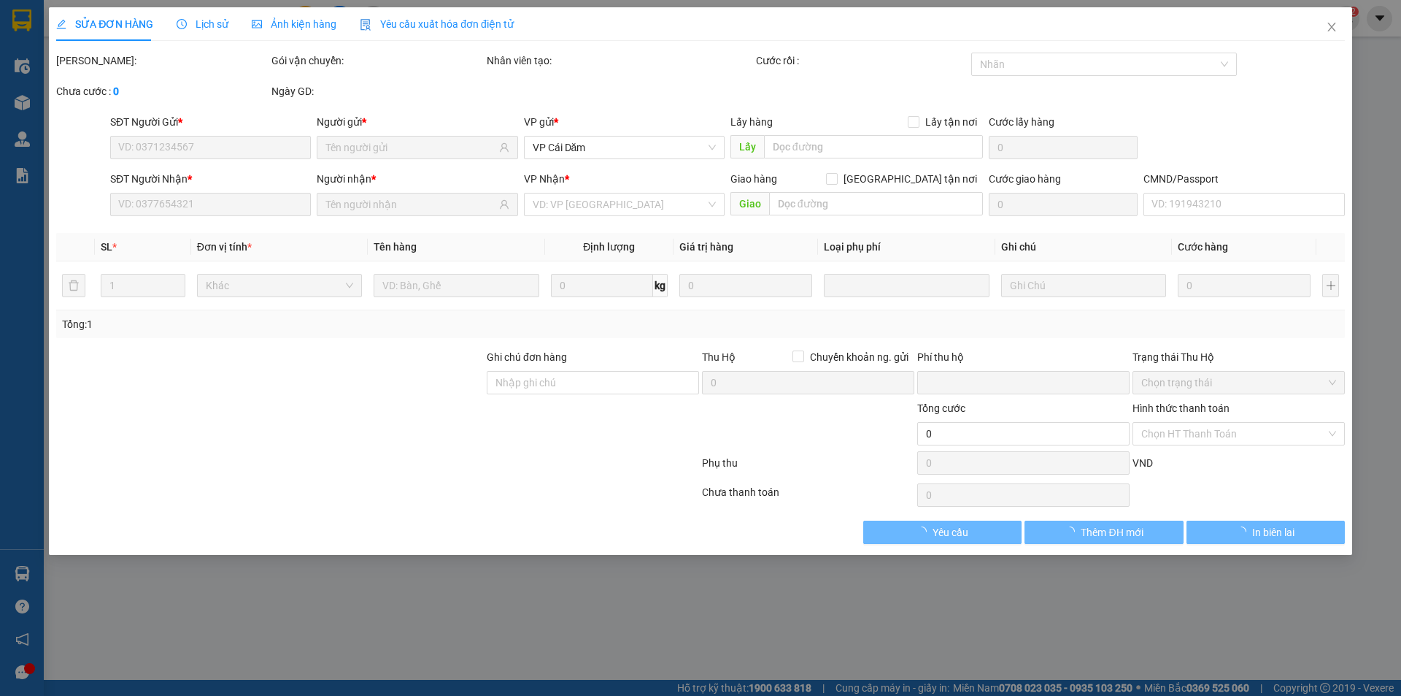
type input "0962191097"
type input "THẢO"
type input "0968260296"
type input "HƯƠNG"
type input "0"
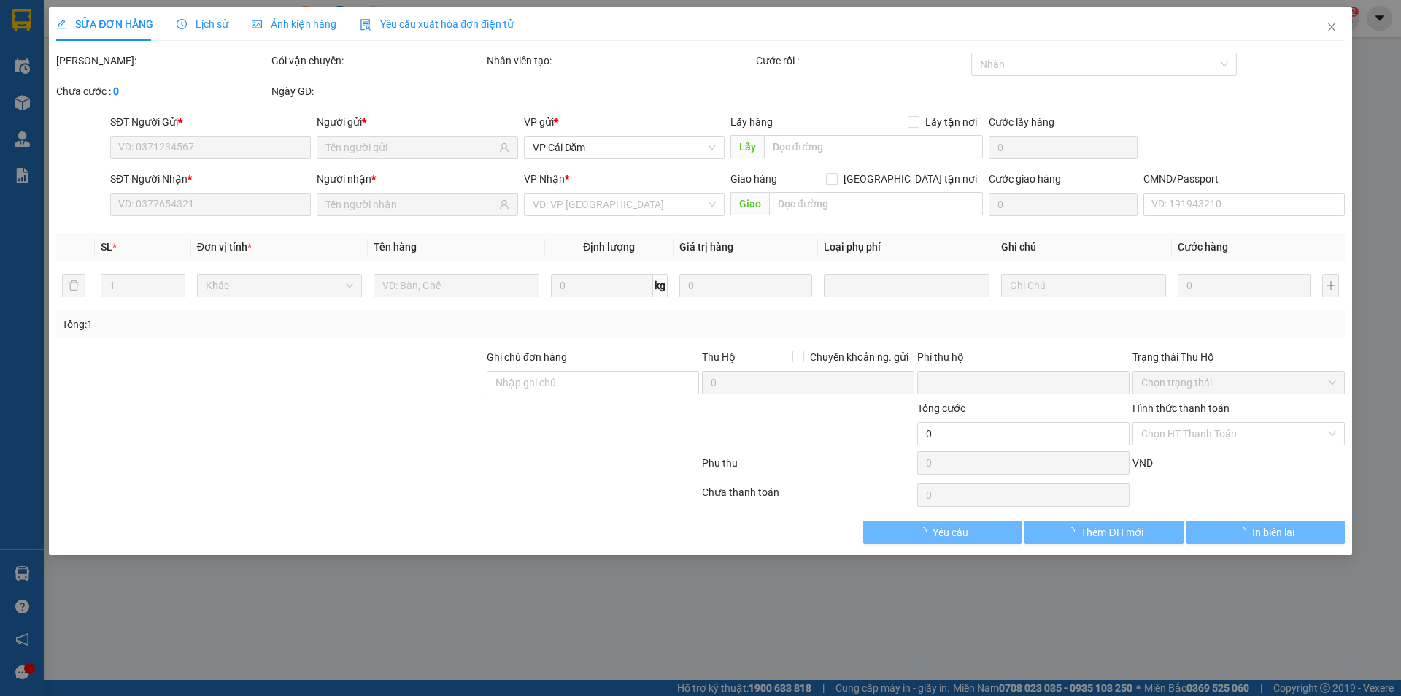
type input "100.000"
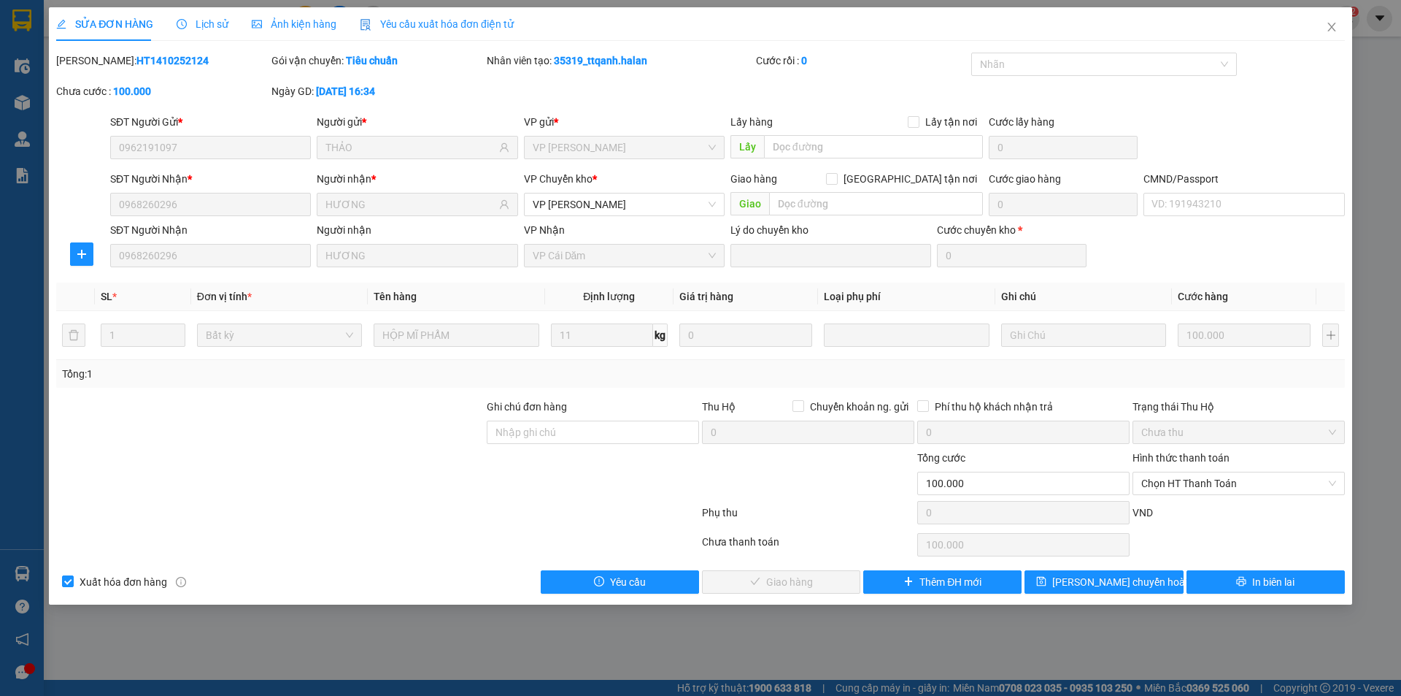
click at [1163, 439] on span "Chưa thu" at bounding box center [1238, 432] width 195 height 22
click at [1188, 480] on span "Chọn HT Thanh Toán" at bounding box center [1238, 483] width 195 height 22
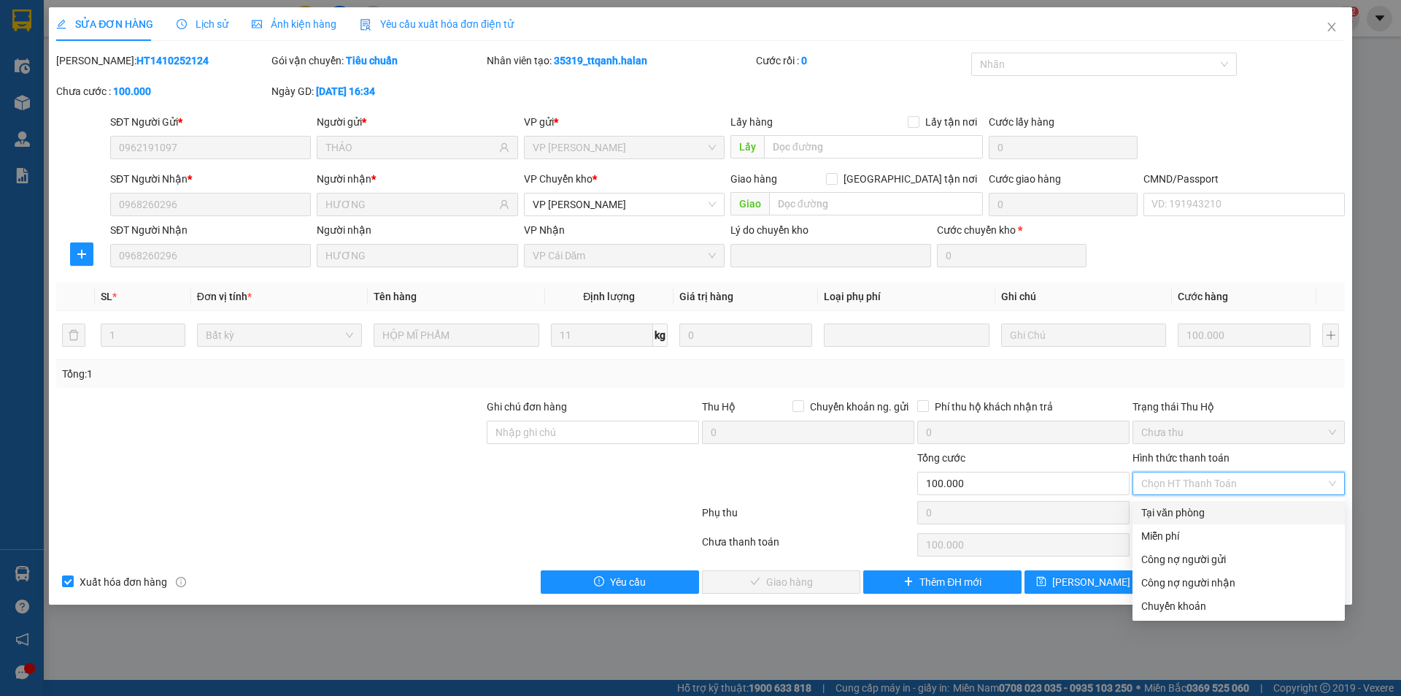
click at [1182, 509] on div "Tại văn phòng" at bounding box center [1238, 512] width 195 height 16
type input "0"
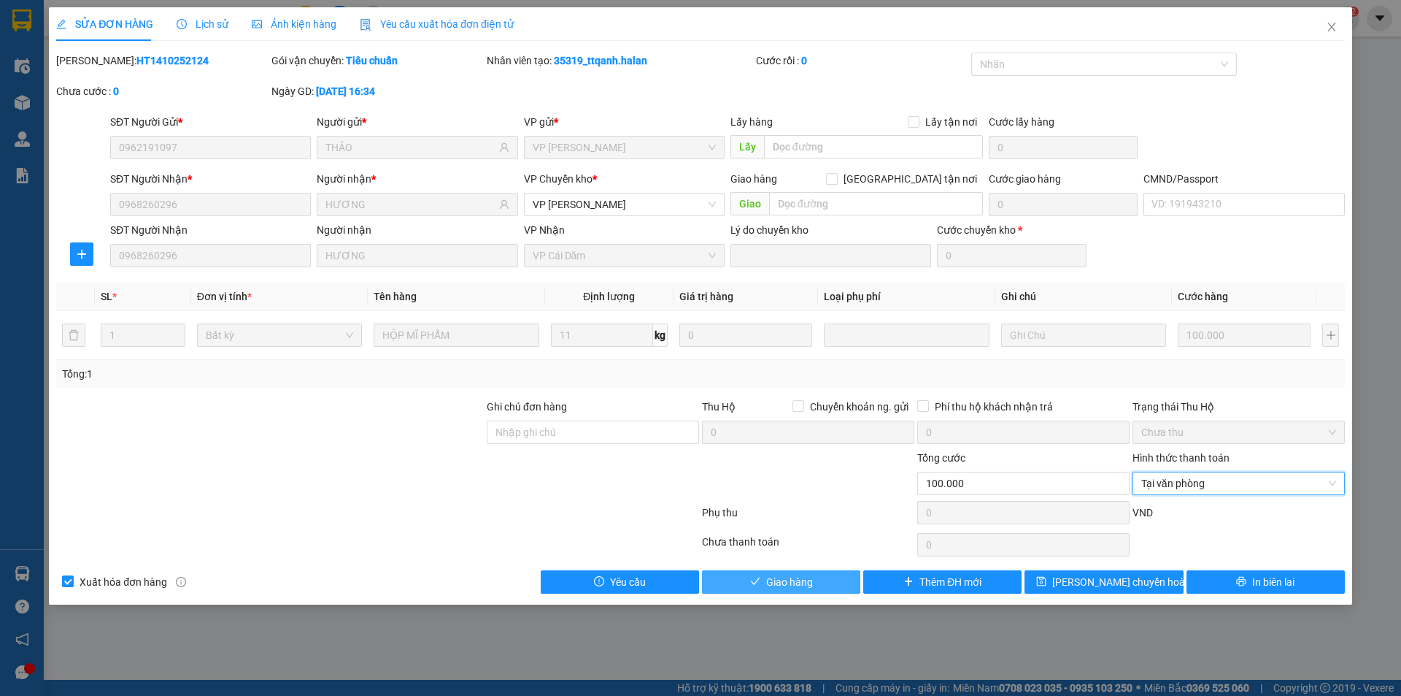
click at [799, 591] on button "Giao hàng" at bounding box center [781, 581] width 158 height 23
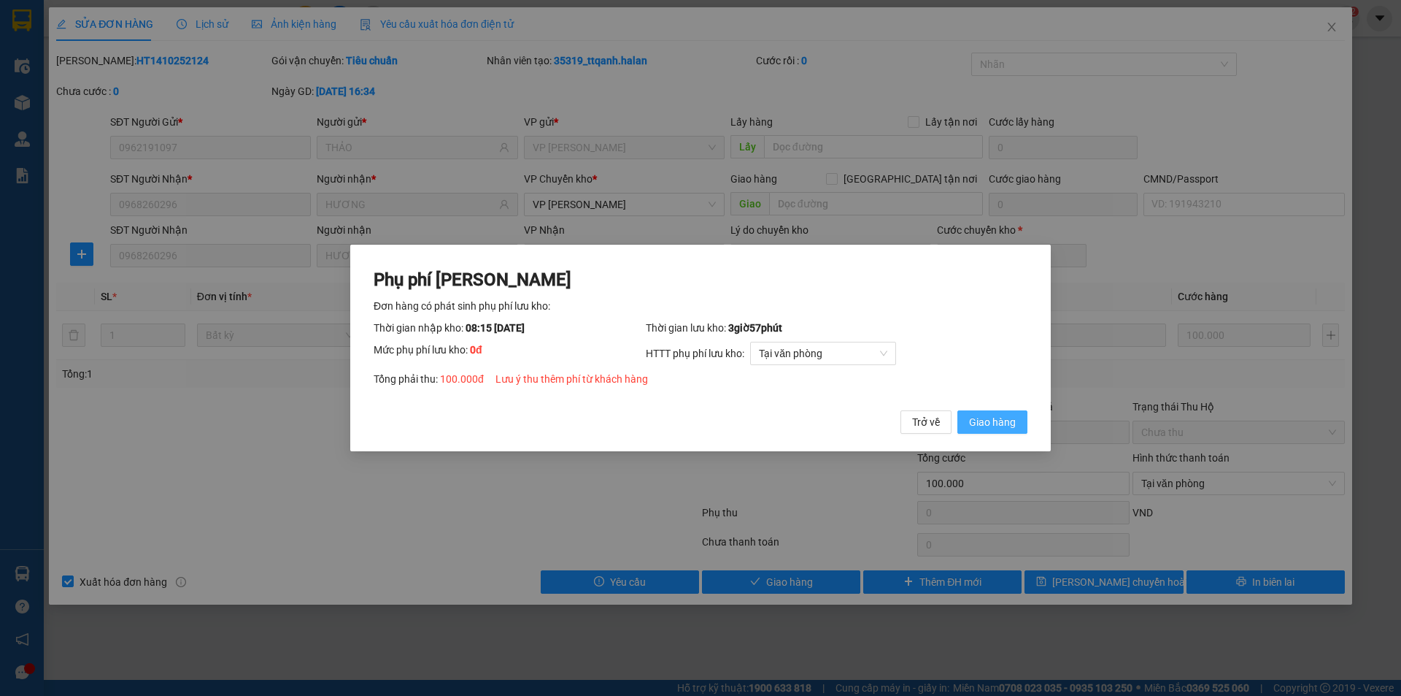
click at [971, 417] on span "Giao hàng" at bounding box center [992, 422] width 47 height 16
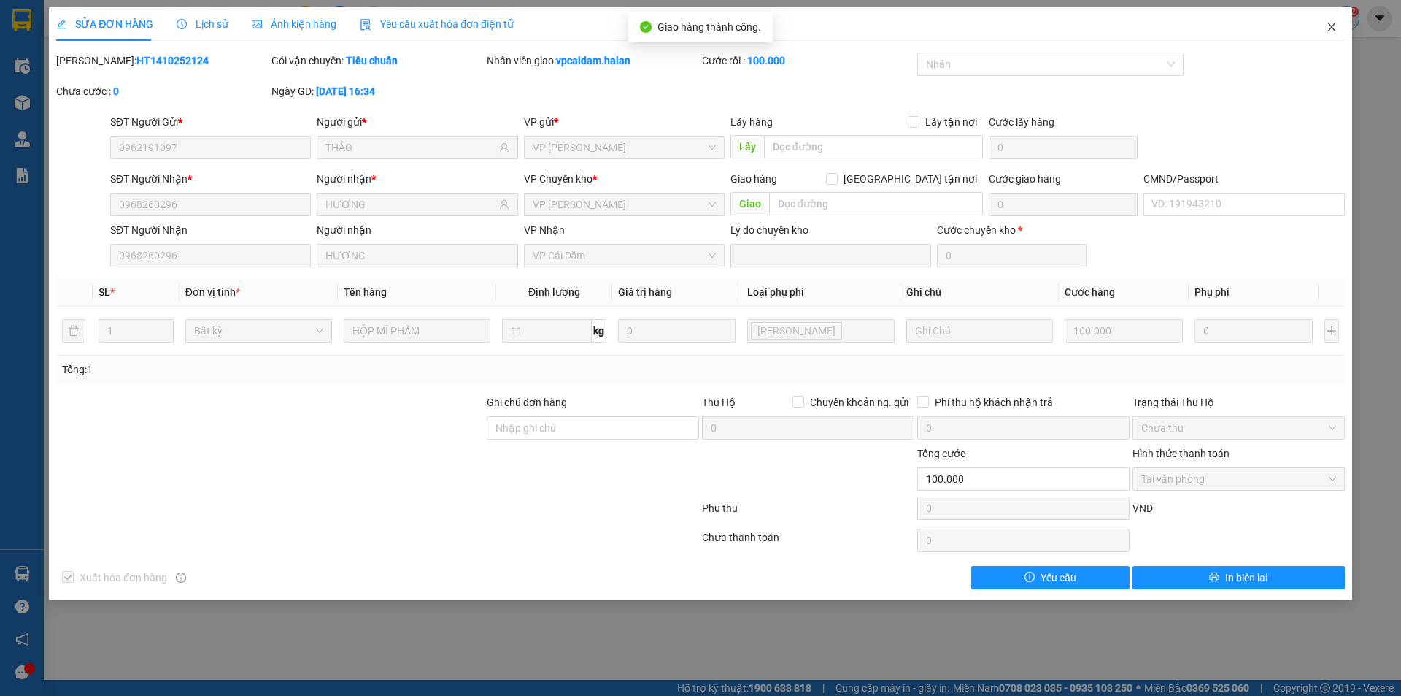
click at [1327, 21] on span "Close" at bounding box center [1332, 27] width 41 height 41
